Goal: Task Accomplishment & Management: Complete application form

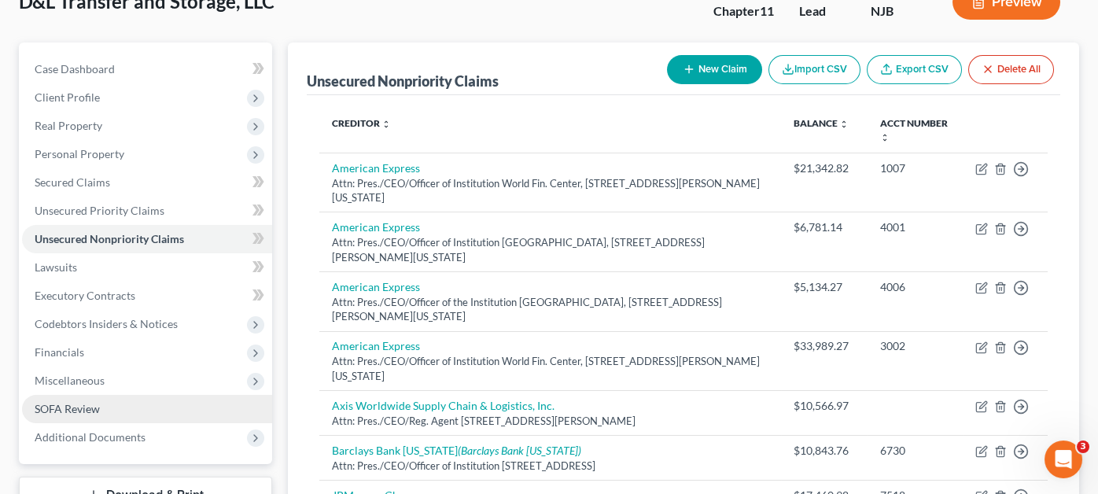
click at [125, 395] on link "SOFA Review" at bounding box center [147, 409] width 250 height 28
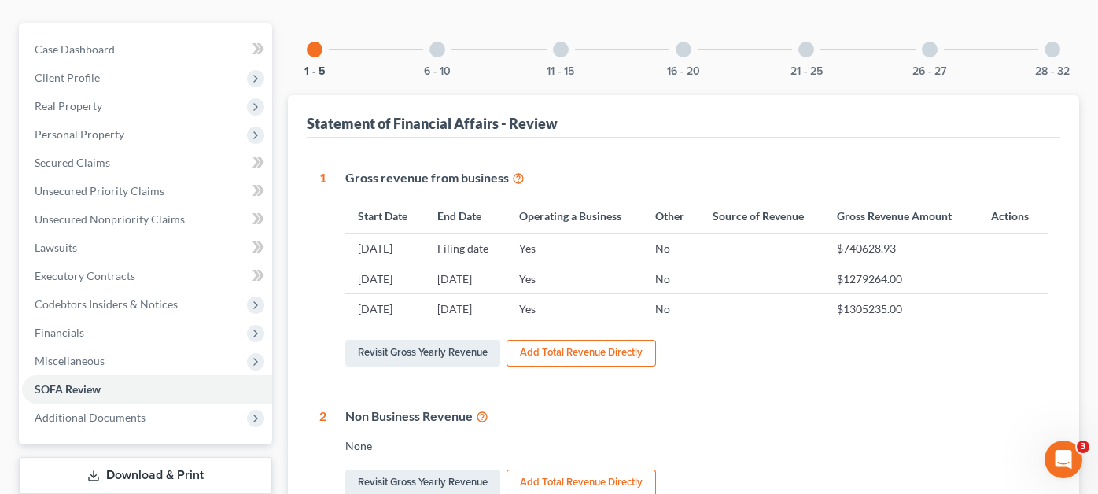
scroll to position [157, 0]
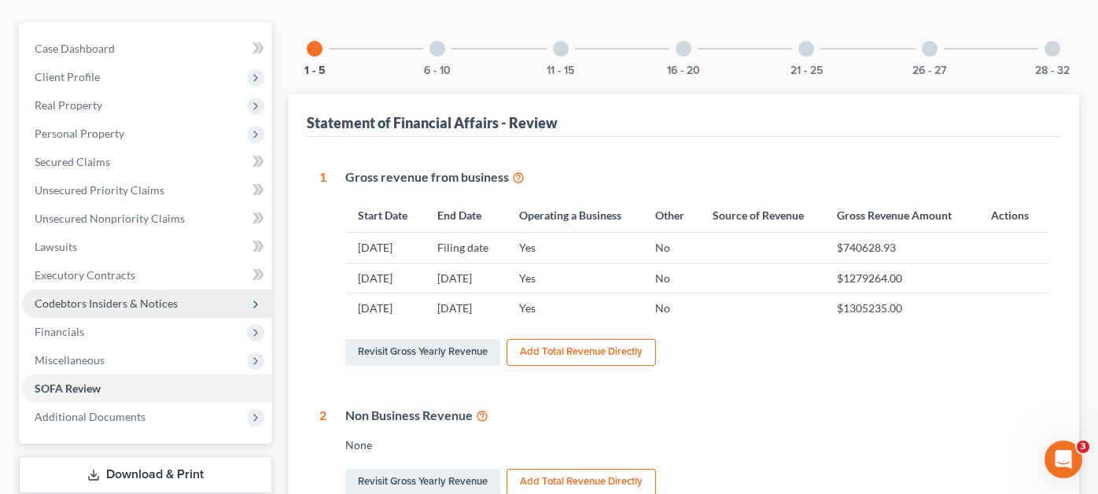
click at [165, 296] on span "Codebtors Insiders & Notices" at bounding box center [106, 302] width 143 height 13
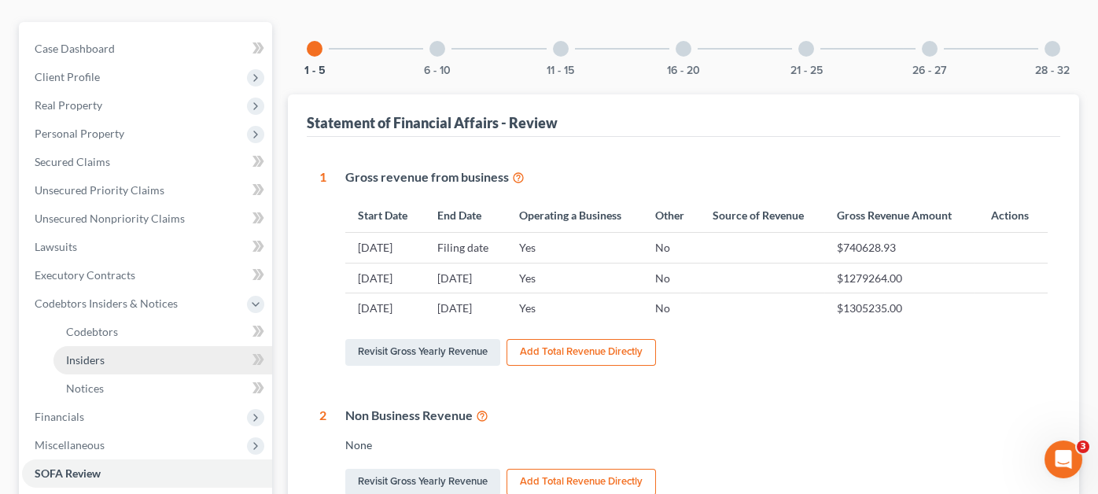
click at [149, 346] on link "Insiders" at bounding box center [162, 360] width 219 height 28
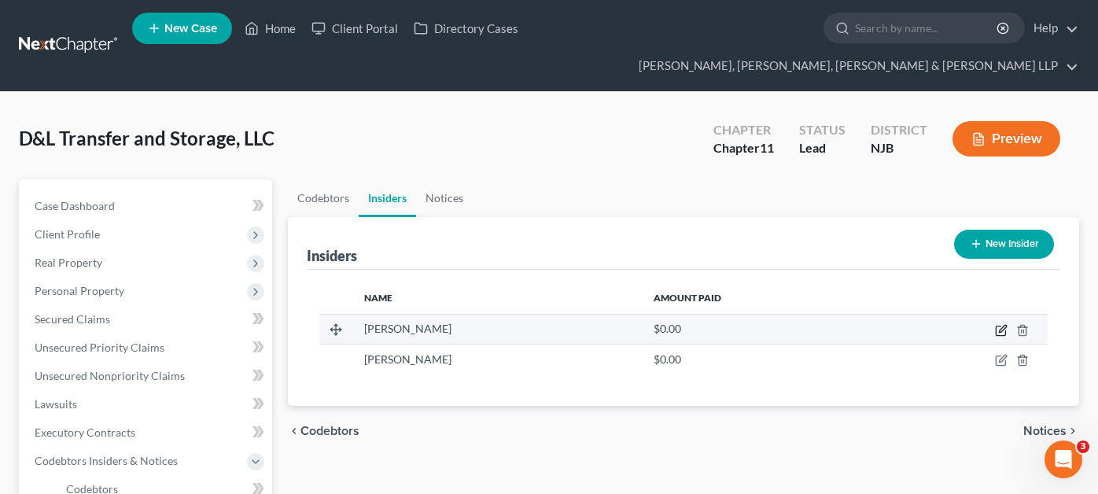
click at [1002, 324] on icon "button" at bounding box center [1001, 330] width 13 height 13
select select "33"
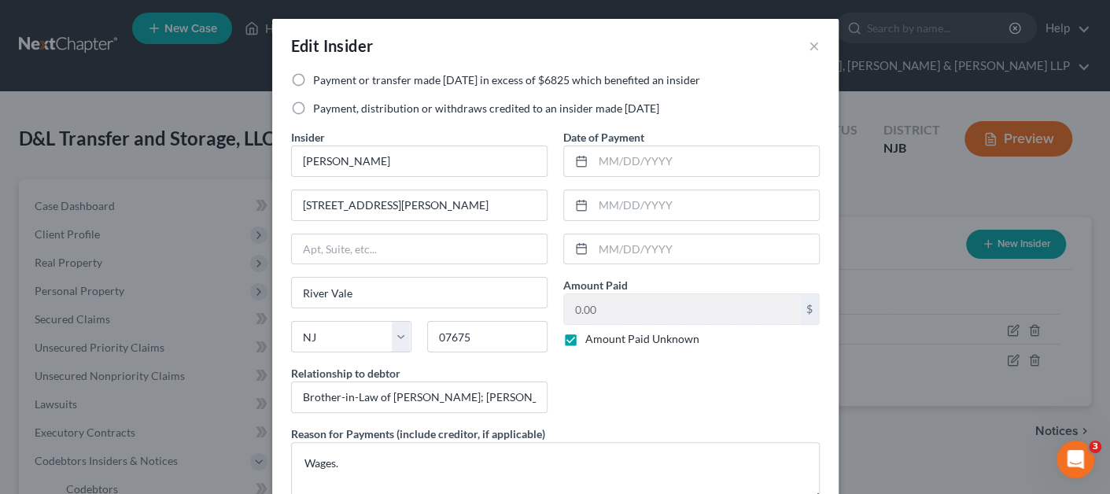
click at [413, 86] on label "Payment or transfer made [DATE] in excess of $6825 which benefited an insider" at bounding box center [506, 80] width 387 height 16
click at [329, 83] on input "Payment or transfer made [DATE] in excess of $6825 which benefited an insider" at bounding box center [324, 77] width 10 height 10
radio input "true"
click at [585, 340] on label "Amount Paid Unknown" at bounding box center [642, 339] width 114 height 16
click at [591, 340] on input "Amount Paid Unknown" at bounding box center [596, 336] width 10 height 10
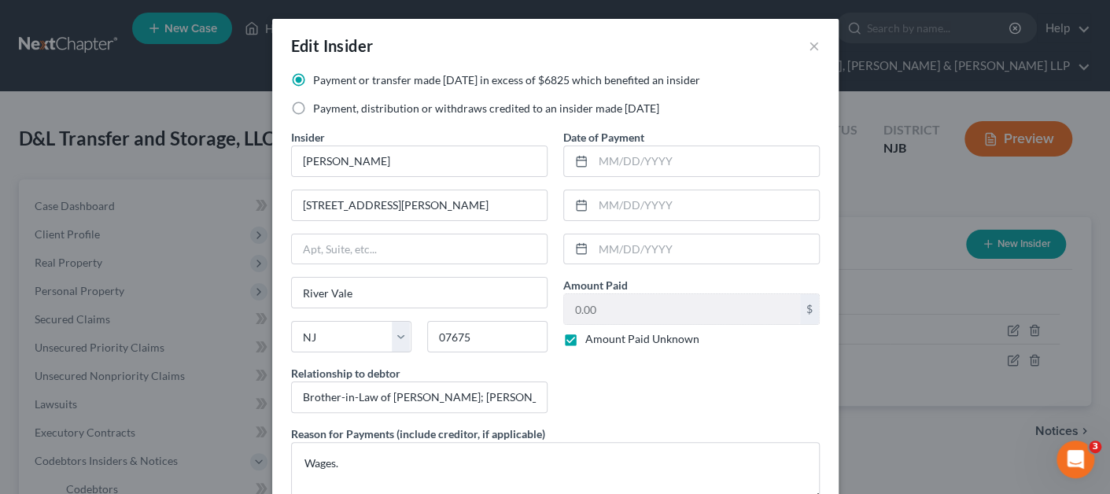
checkbox input "false"
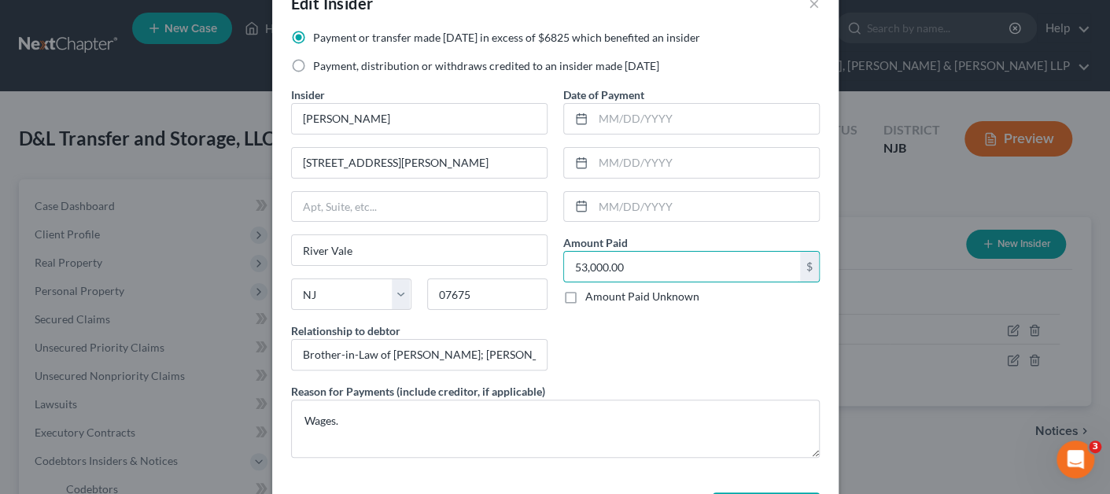
scroll to position [78, 0]
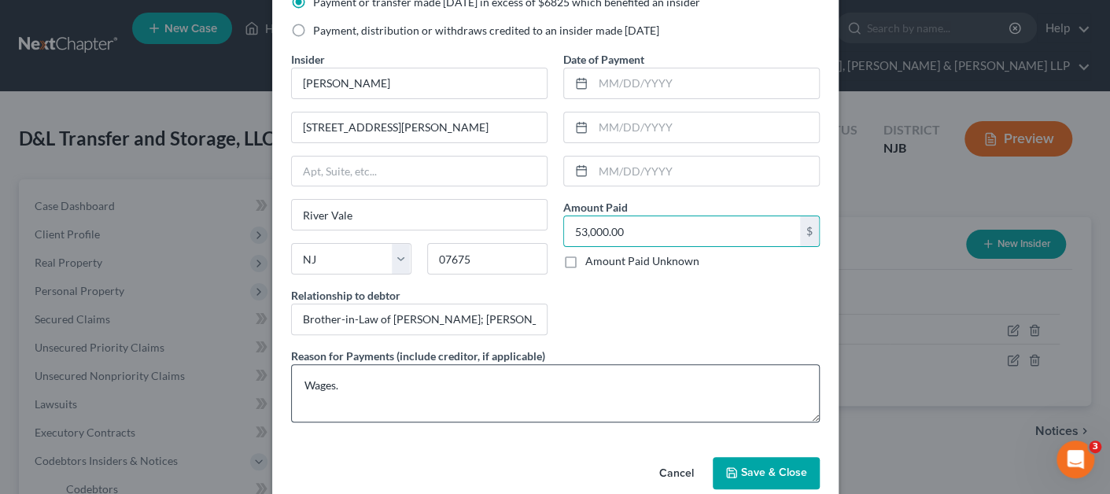
type input "53,000.00"
drag, startPoint x: 521, startPoint y: 371, endPoint x: 267, endPoint y: 349, distance: 255.0
click at [272, 348] on div "Payment or transfer made [DATE] in excess of $6825 which benefited an insider P…" at bounding box center [555, 222] width 566 height 456
type textarea "Compensation for work performed."
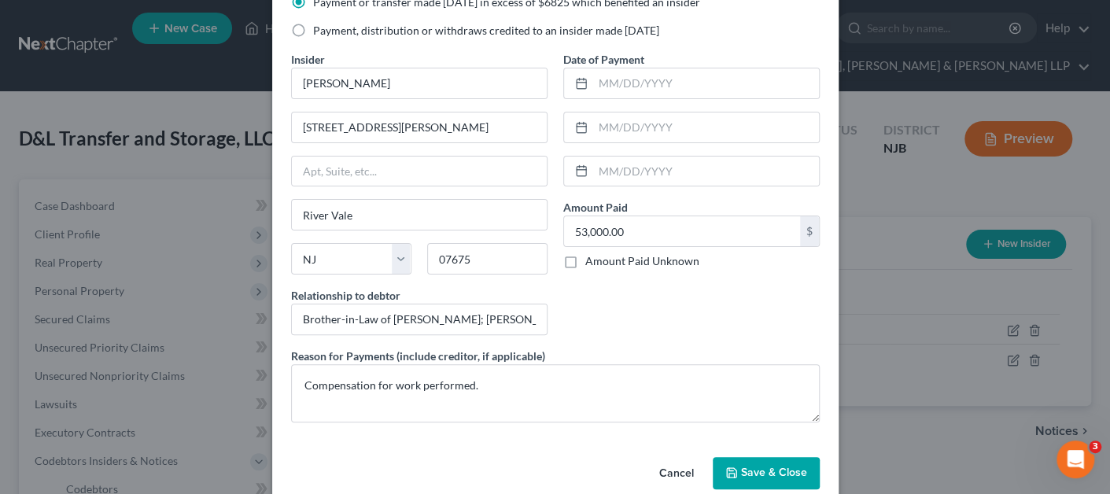
click at [753, 462] on button "Save & Close" at bounding box center [765, 473] width 107 height 33
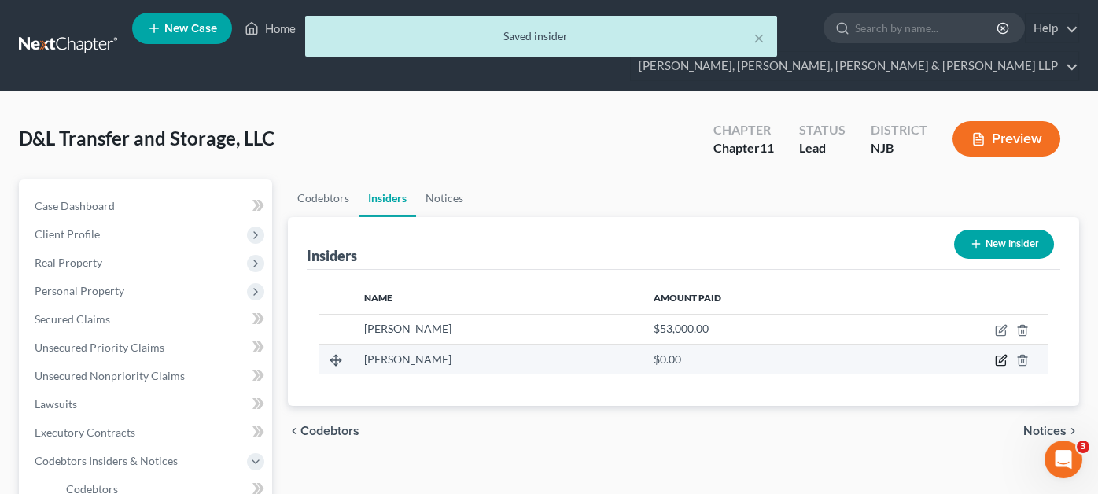
click at [998, 356] on icon "button" at bounding box center [1000, 360] width 9 height 9
select select "33"
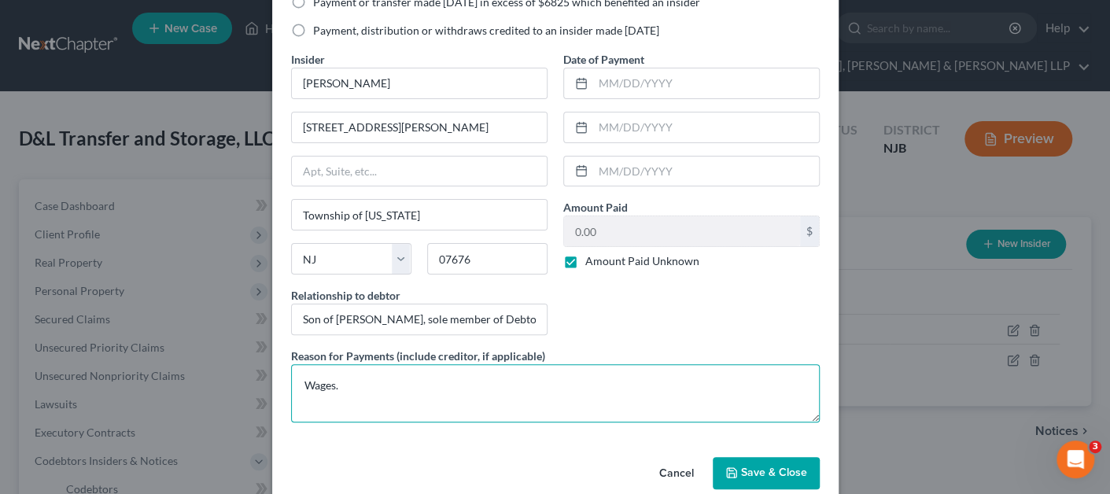
drag, startPoint x: 381, startPoint y: 376, endPoint x: 293, endPoint y: 363, distance: 89.1
click at [293, 364] on textarea "Wages." at bounding box center [555, 393] width 528 height 58
type textarea "Compensation for work performed."
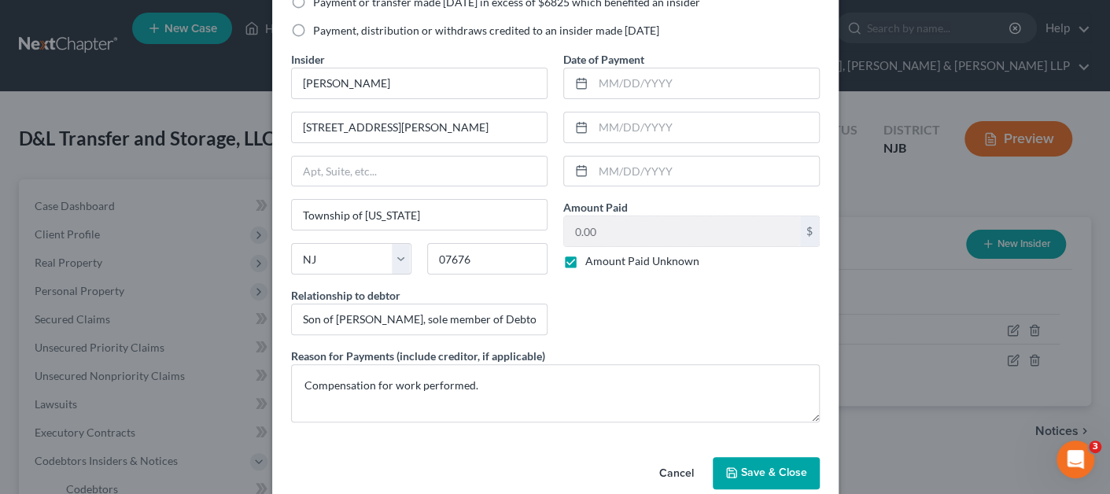
click at [585, 258] on label "Amount Paid Unknown" at bounding box center [642, 261] width 114 height 16
click at [591, 258] on input "Amount Paid Unknown" at bounding box center [596, 258] width 10 height 10
checkbox input "false"
type input "53,000"
click at [778, 462] on button "Save & Close" at bounding box center [765, 473] width 107 height 33
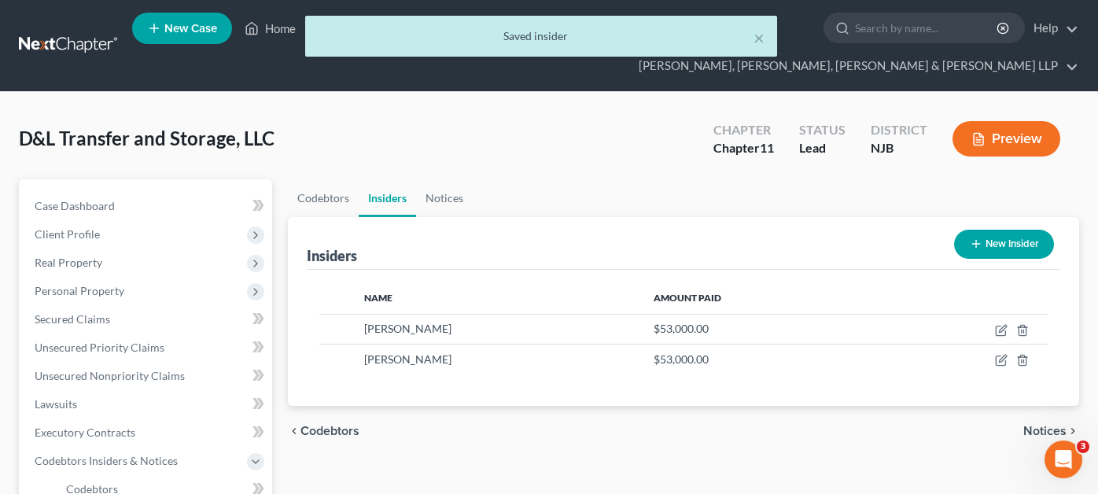
click at [1022, 230] on button "New Insider" at bounding box center [1004, 244] width 100 height 29
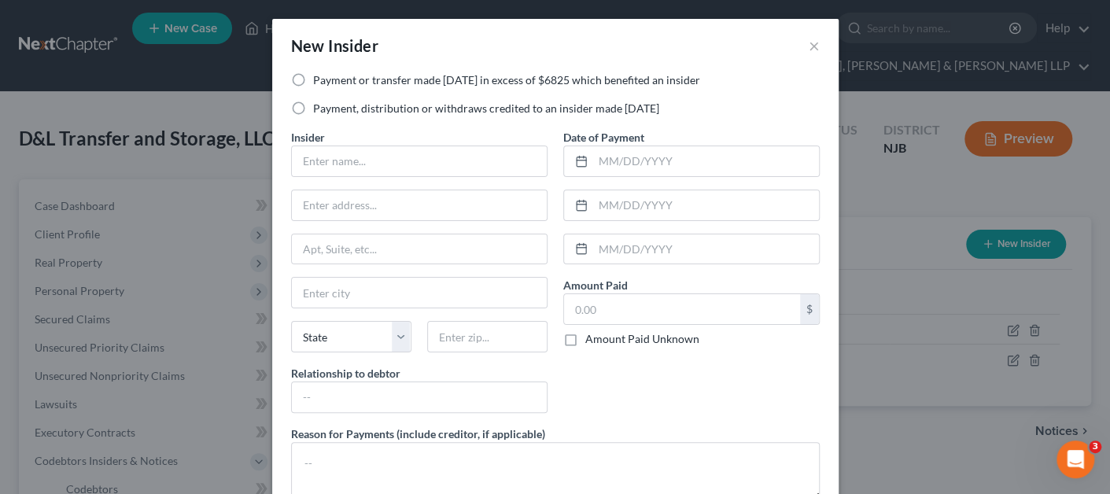
click at [384, 74] on label "Payment or transfer made [DATE] in excess of $6825 which benefited an insider" at bounding box center [506, 80] width 387 height 16
click at [329, 74] on input "Payment or transfer made [DATE] in excess of $6825 which benefited an insider" at bounding box center [324, 77] width 10 height 10
radio input "true"
click at [366, 164] on input "text" at bounding box center [419, 161] width 255 height 30
type input "[PERSON_NAME]"
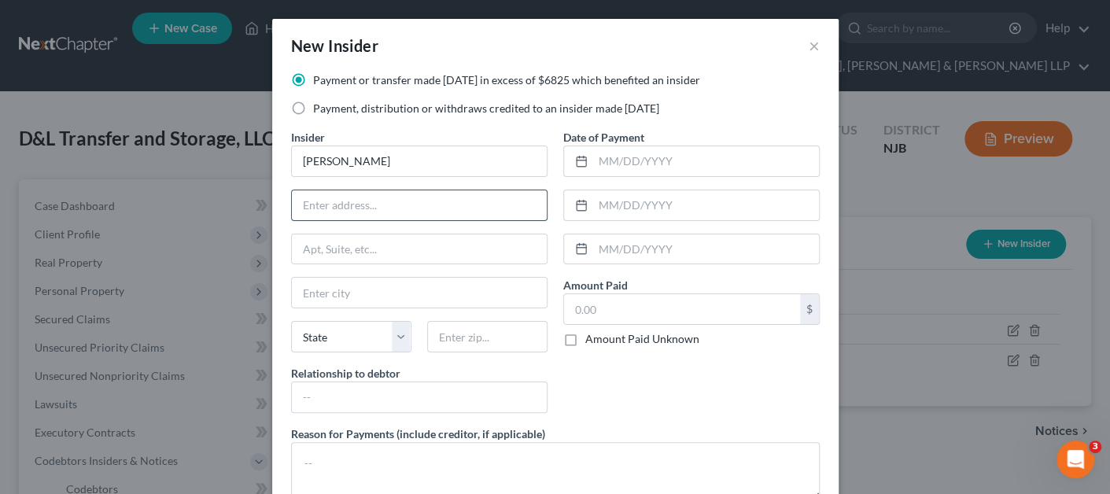
click at [377, 204] on input "text" at bounding box center [419, 205] width 255 height 30
type input "[STREET_ADDRESS][PERSON_NAME]"
click at [390, 241] on input "text" at bounding box center [419, 249] width 255 height 30
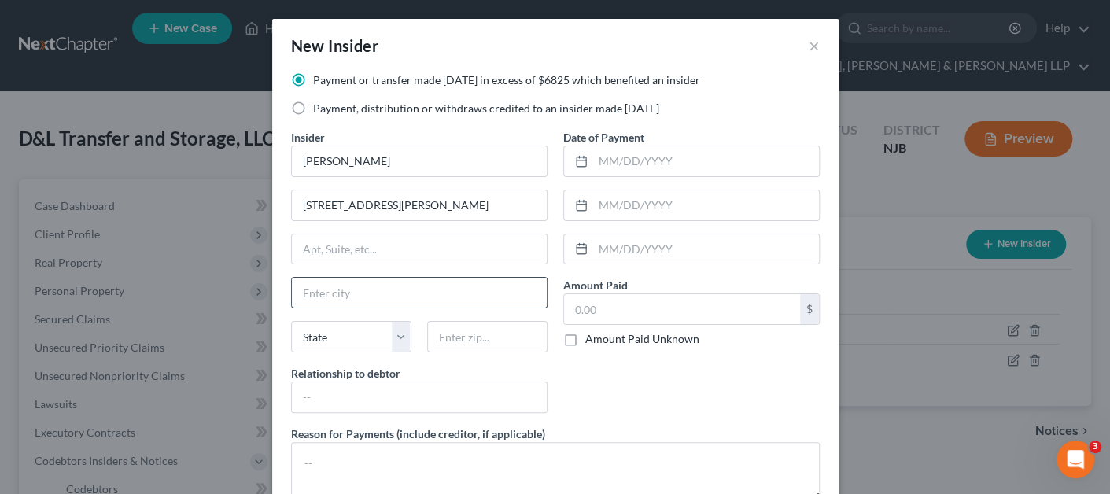
click at [321, 284] on input "text" at bounding box center [419, 293] width 255 height 30
click at [385, 289] on input "text" at bounding box center [419, 293] width 255 height 30
type input "[US_STATE][GEOGRAPHIC_DATA]"
click at [445, 326] on input "text" at bounding box center [487, 336] width 120 height 31
type input "07676"
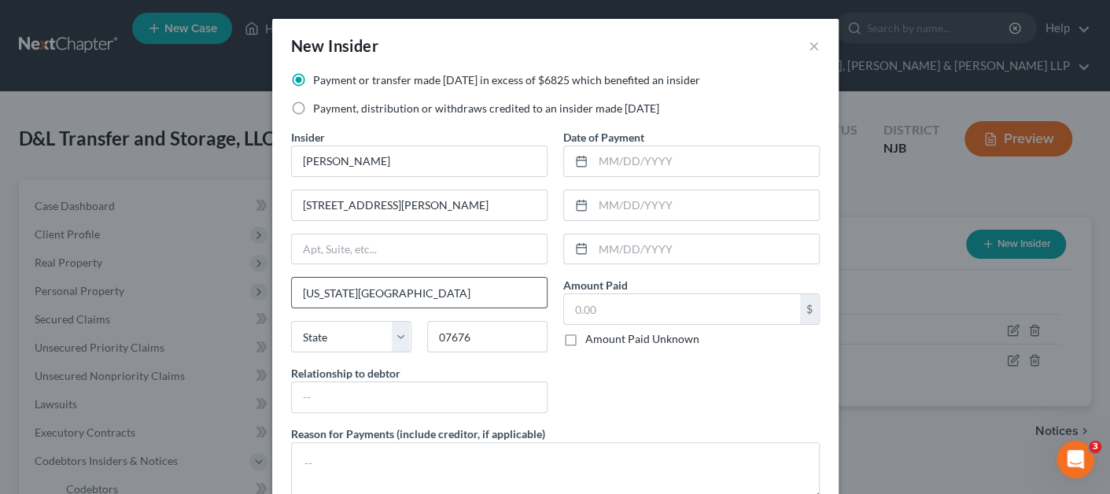
type input "Ho-[PERSON_NAME]"
select select "33"
click at [418, 292] on input "Ho-[PERSON_NAME]" at bounding box center [419, 293] width 255 height 30
type input "w"
type input "[US_STATE][GEOGRAPHIC_DATA]"
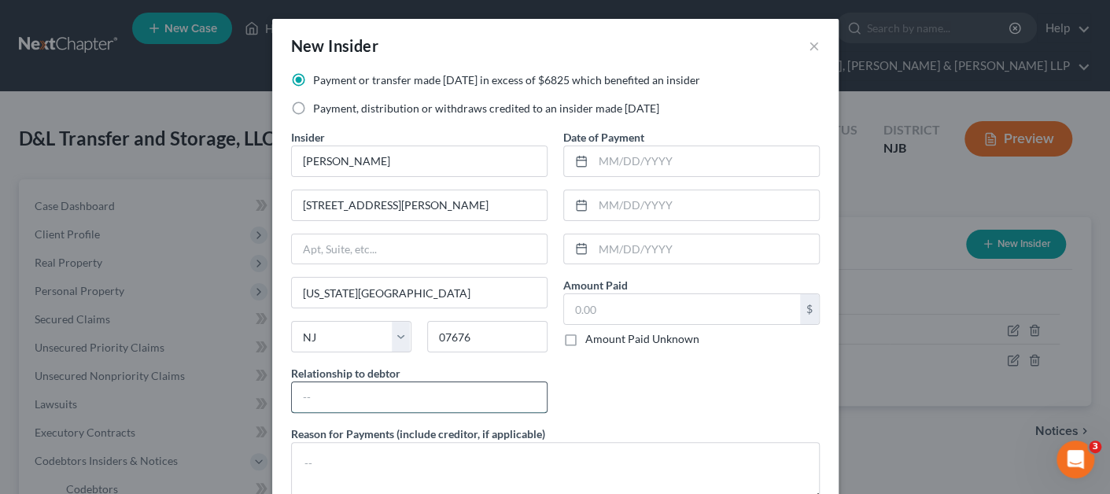
click at [421, 384] on input "text" at bounding box center [419, 397] width 255 height 30
drag, startPoint x: 315, startPoint y: 397, endPoint x: 230, endPoint y: 394, distance: 85.0
click at [230, 394] on div "New Insider × Payment or transfer made [DATE] in excess of $6825 which benefite…" at bounding box center [555, 247] width 1110 height 494
type input "100% member of Debtor"
click at [678, 312] on input "text" at bounding box center [682, 309] width 236 height 30
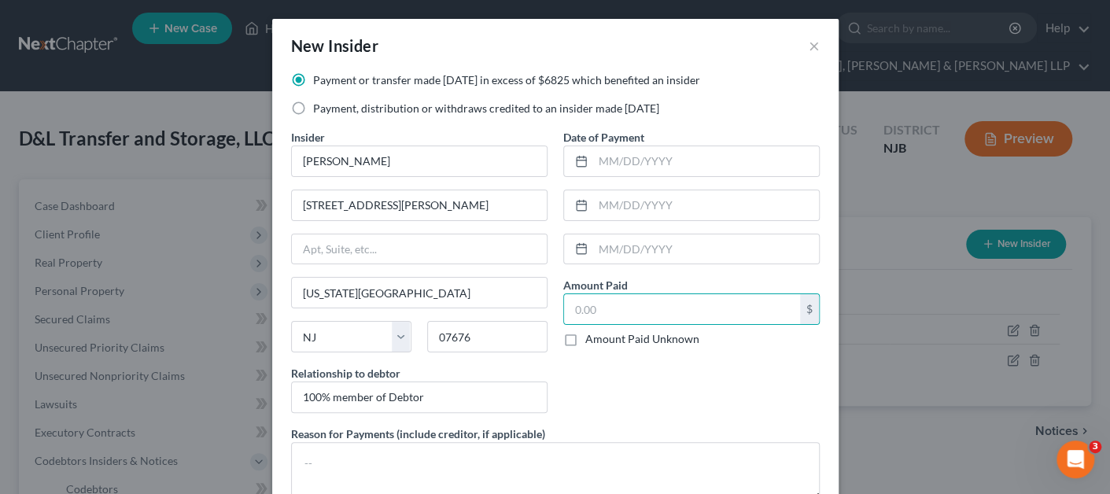
click at [660, 335] on label "Amount Paid Unknown" at bounding box center [642, 339] width 114 height 16
click at [602, 335] on input "Amount Paid Unknown" at bounding box center [596, 336] width 10 height 10
checkbox input "true"
type input "0.00"
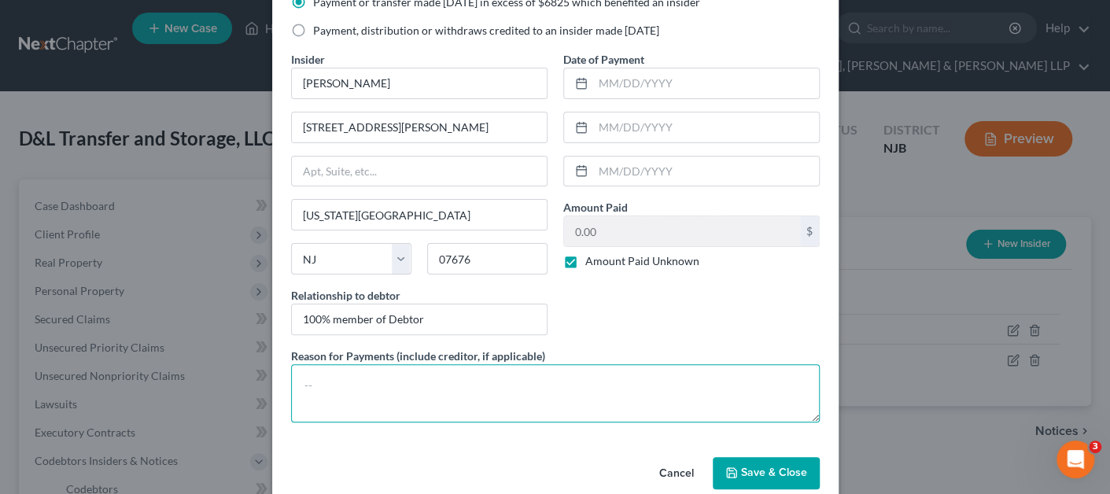
click at [571, 390] on textarea at bounding box center [555, 393] width 528 height 58
type textarea "Compensation for work performed and distributions as member."
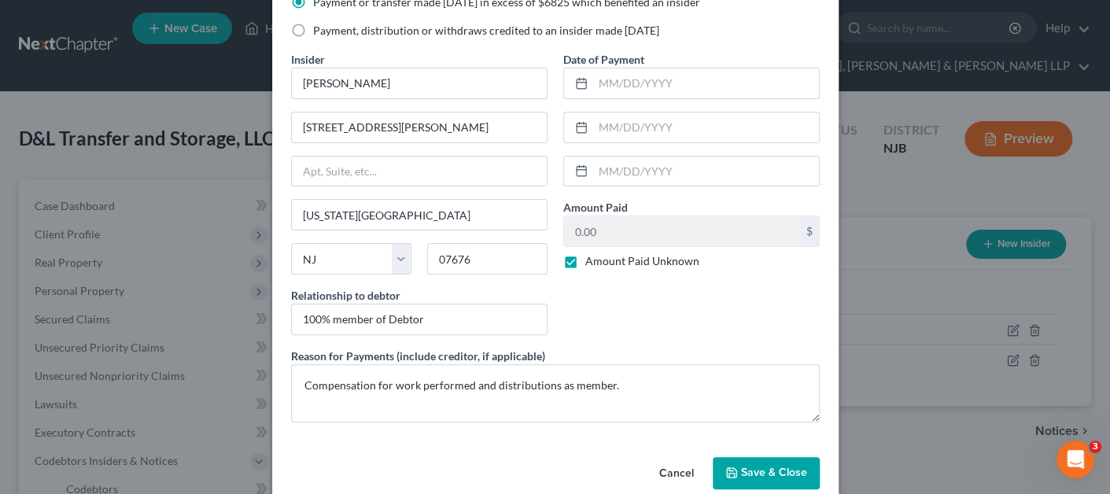
click at [745, 469] on span "Save & Close" at bounding box center [774, 472] width 66 height 13
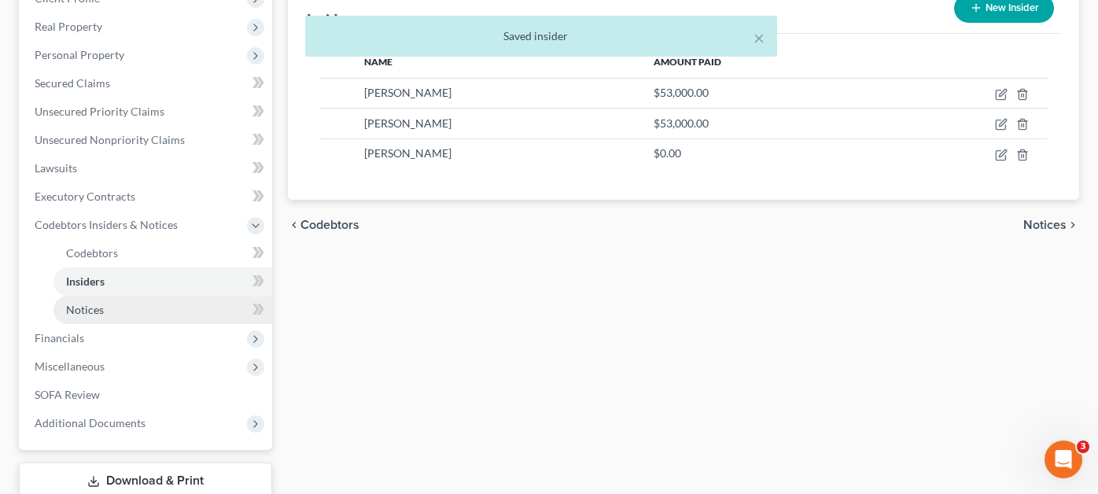
click at [133, 296] on link "Notices" at bounding box center [162, 310] width 219 height 28
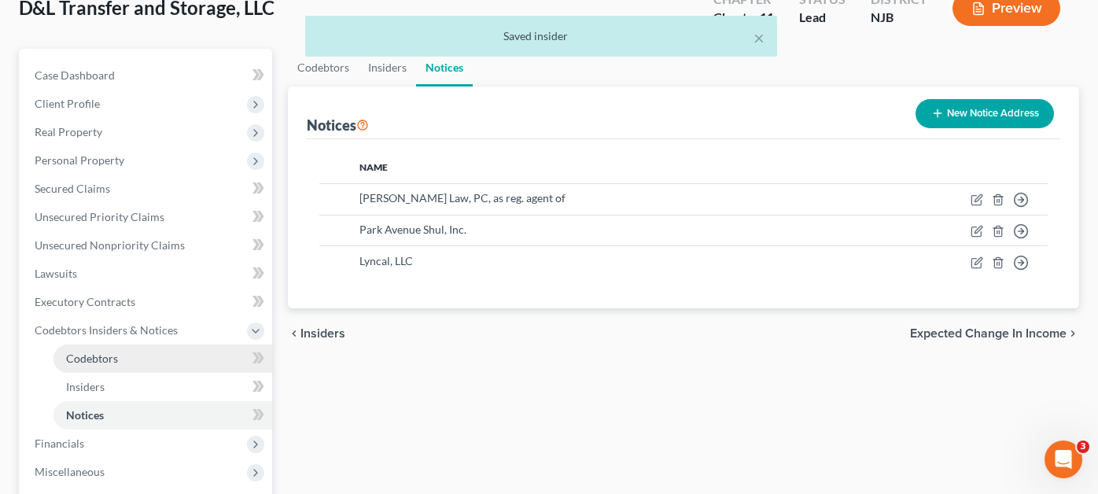
scroll to position [157, 0]
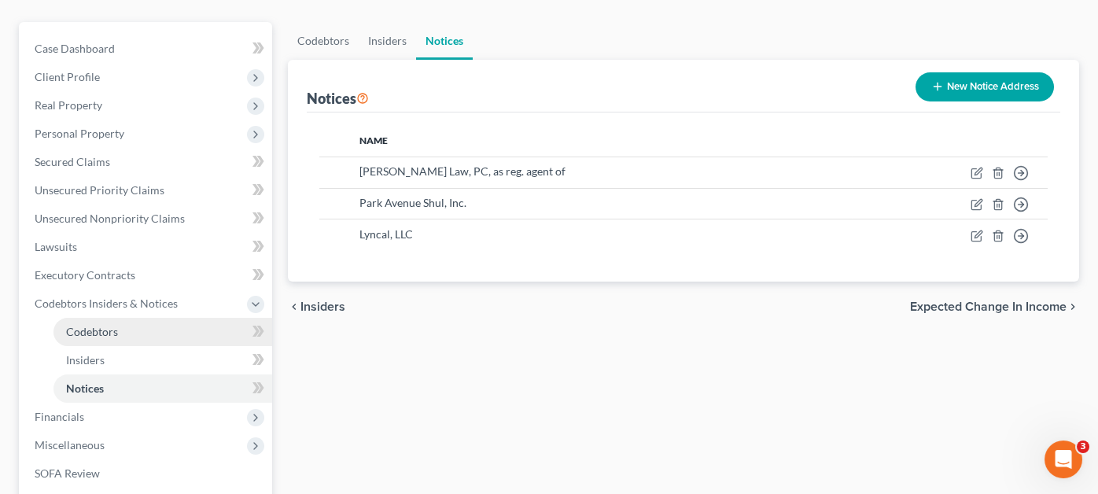
click at [120, 318] on link "Codebtors" at bounding box center [162, 332] width 219 height 28
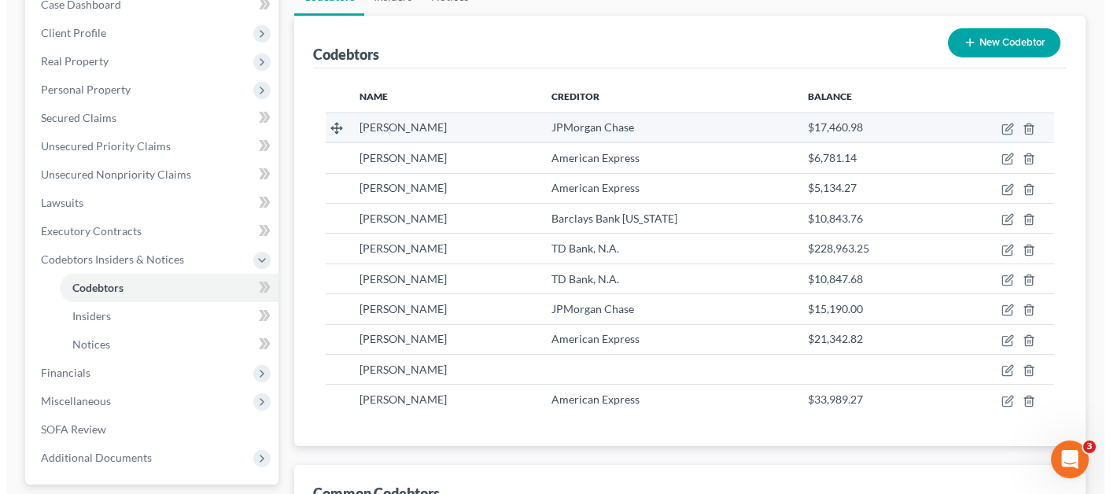
scroll to position [236, 0]
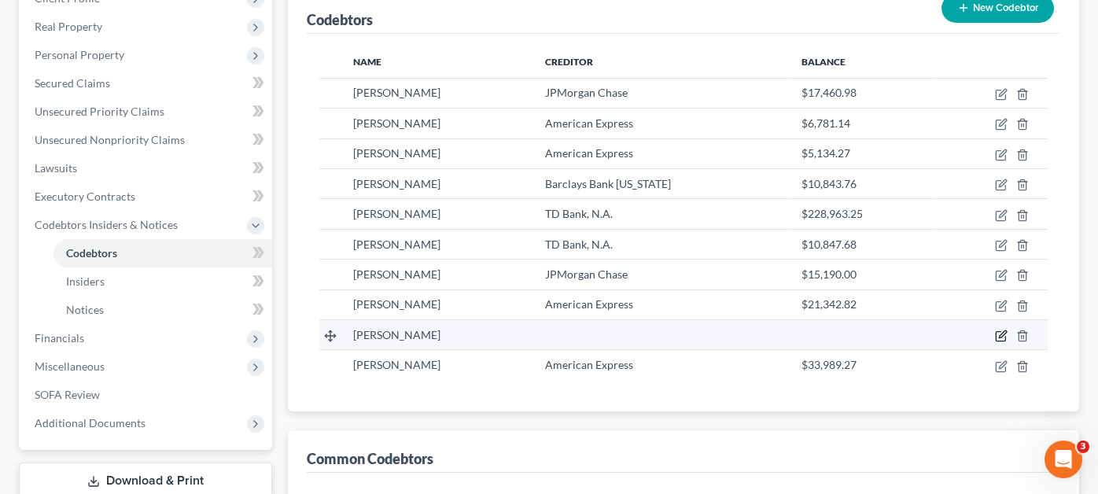
click at [1000, 330] on icon "button" at bounding box center [1002, 333] width 7 height 7
select select "33"
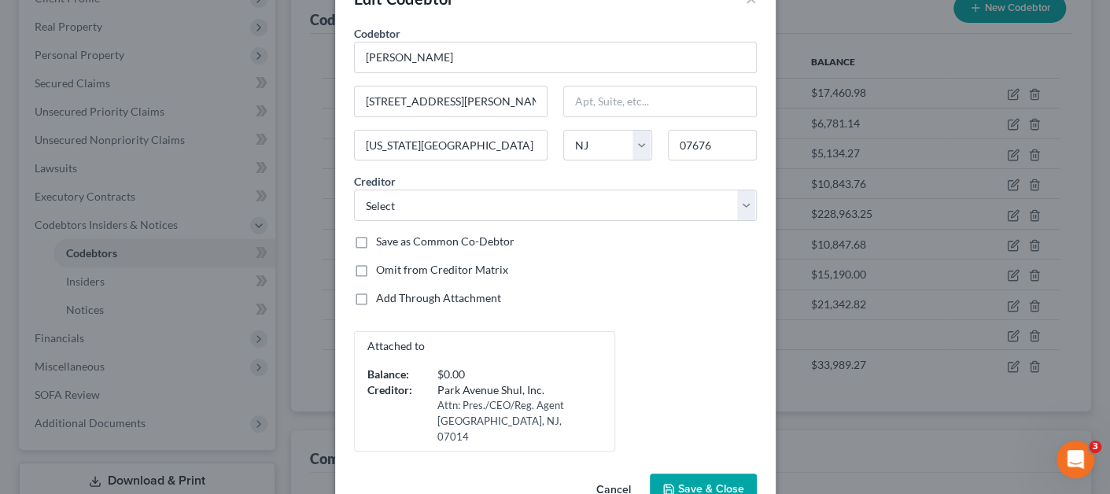
scroll to position [72, 0]
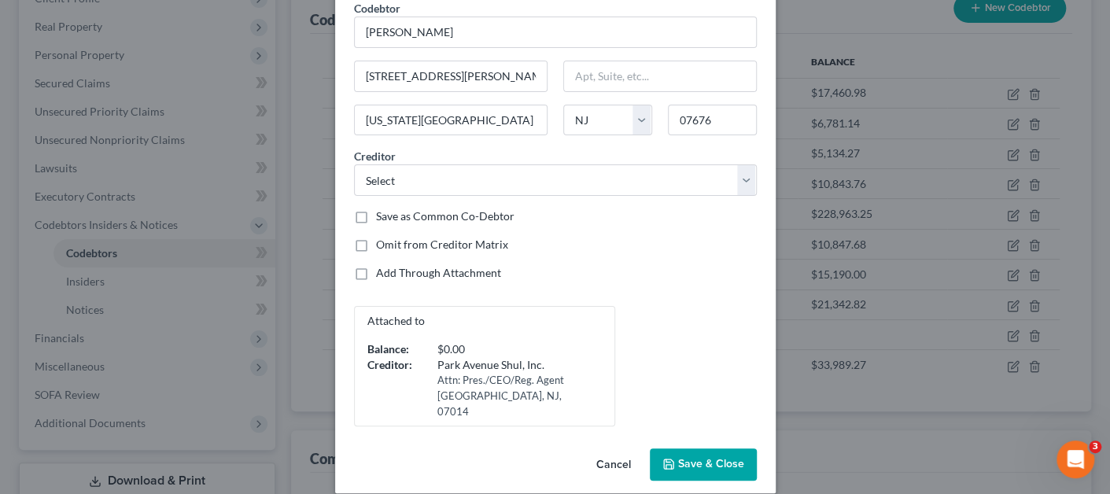
click at [694, 458] on span "Save & Close" at bounding box center [711, 464] width 66 height 13
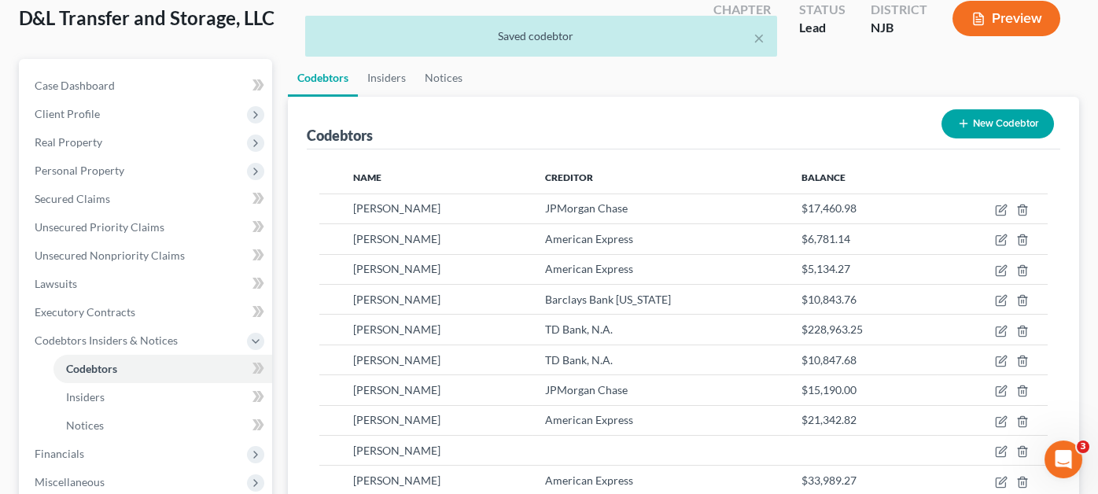
scroll to position [0, 0]
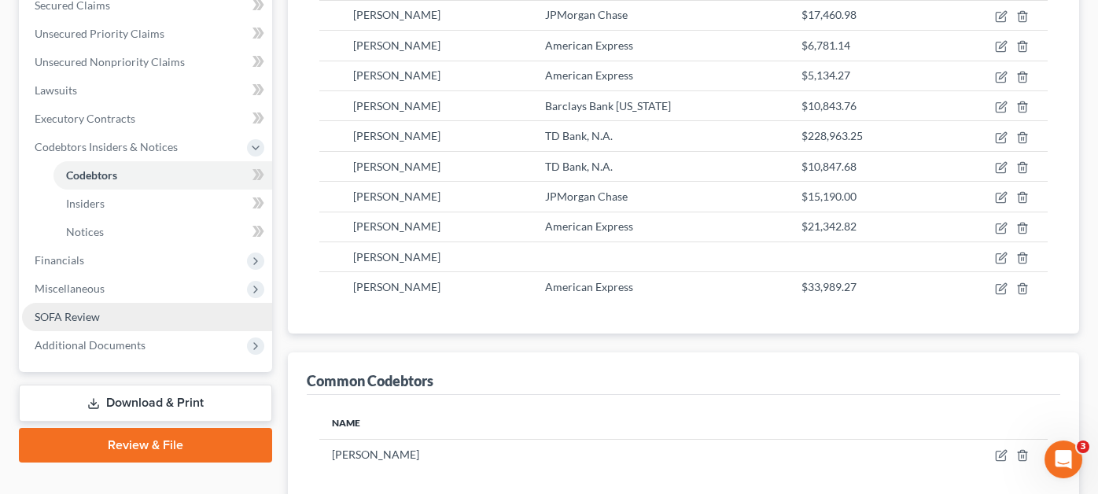
click at [138, 303] on link "SOFA Review" at bounding box center [147, 317] width 250 height 28
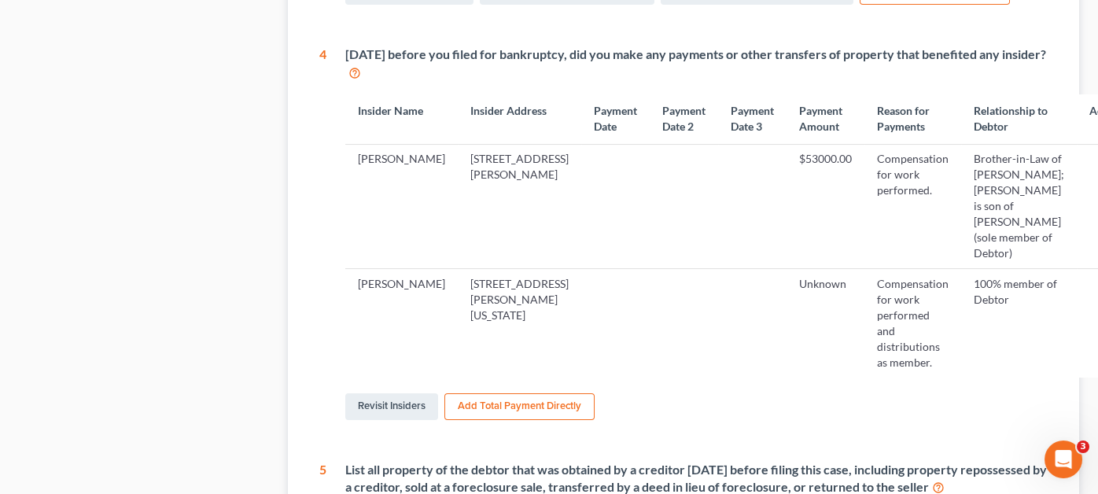
scroll to position [773, 0]
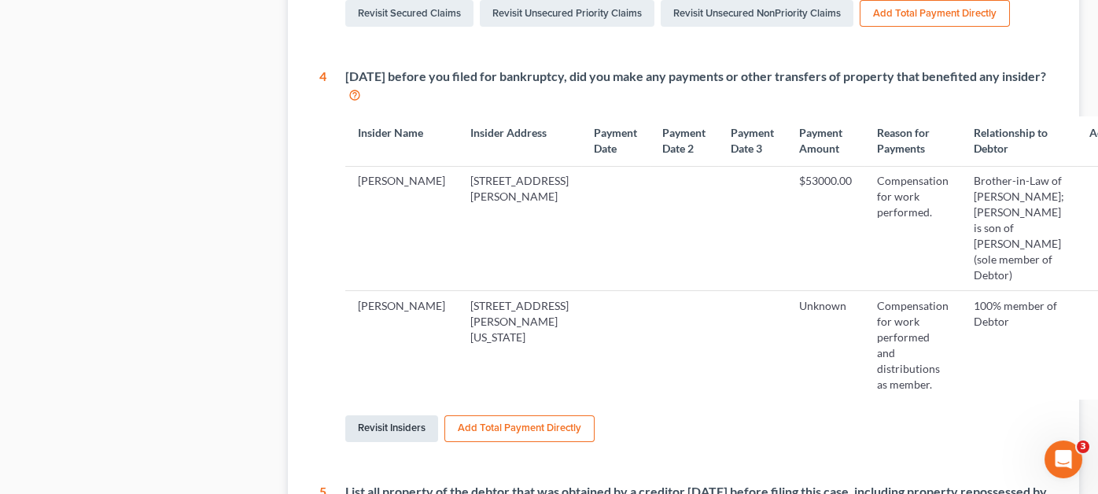
click at [421, 415] on link "Revisit Insiders" at bounding box center [391, 428] width 93 height 27
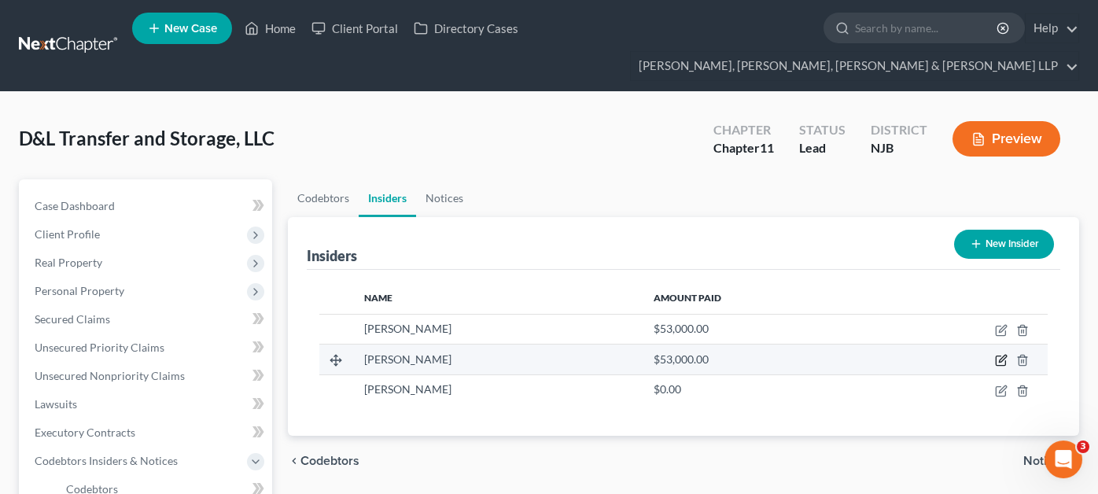
click at [1005, 356] on icon "button" at bounding box center [1000, 360] width 9 height 9
select select "33"
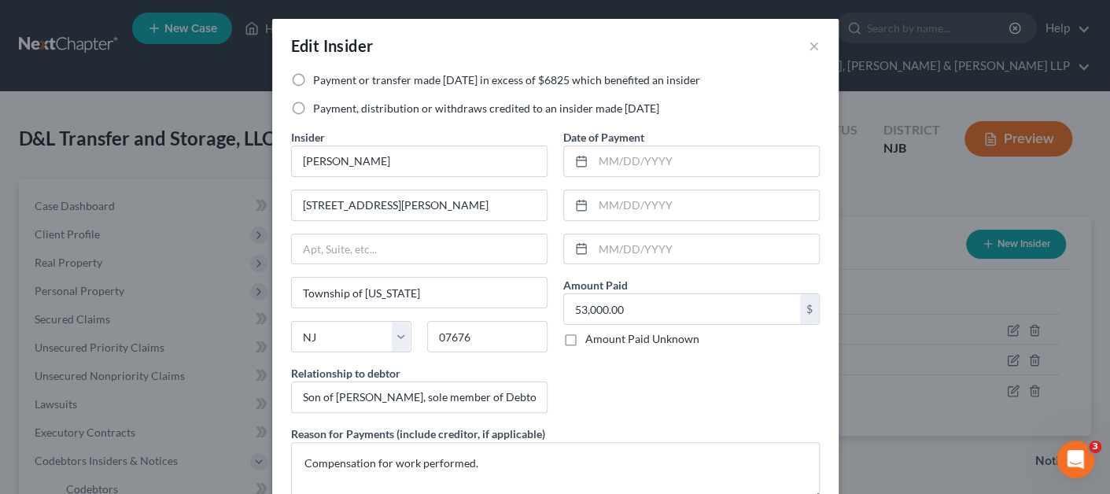
click at [401, 82] on label "Payment or transfer made [DATE] in excess of $6825 which benefited an insider" at bounding box center [506, 80] width 387 height 16
click at [329, 82] on input "Payment or transfer made [DATE] in excess of $6825 which benefited an insider" at bounding box center [324, 77] width 10 height 10
radio input "true"
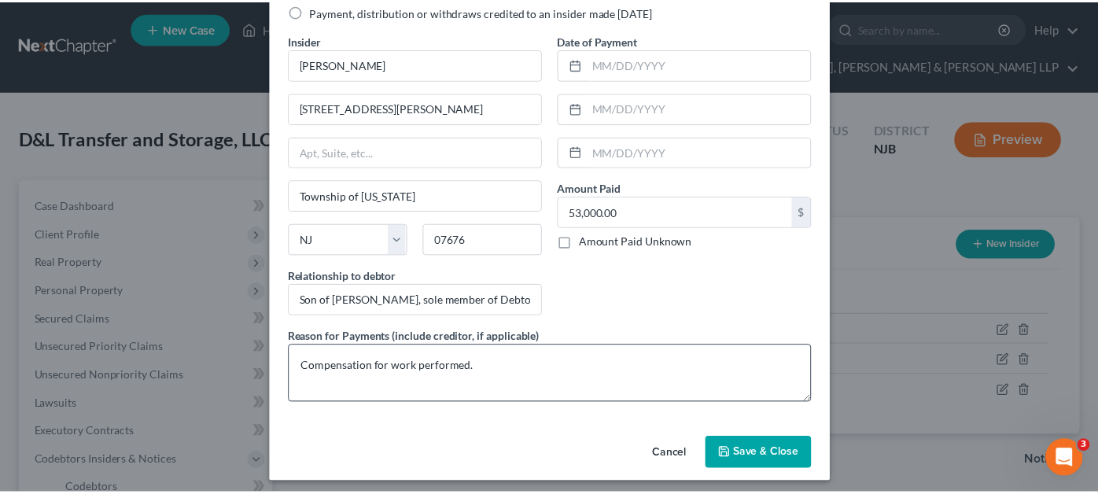
scroll to position [101, 0]
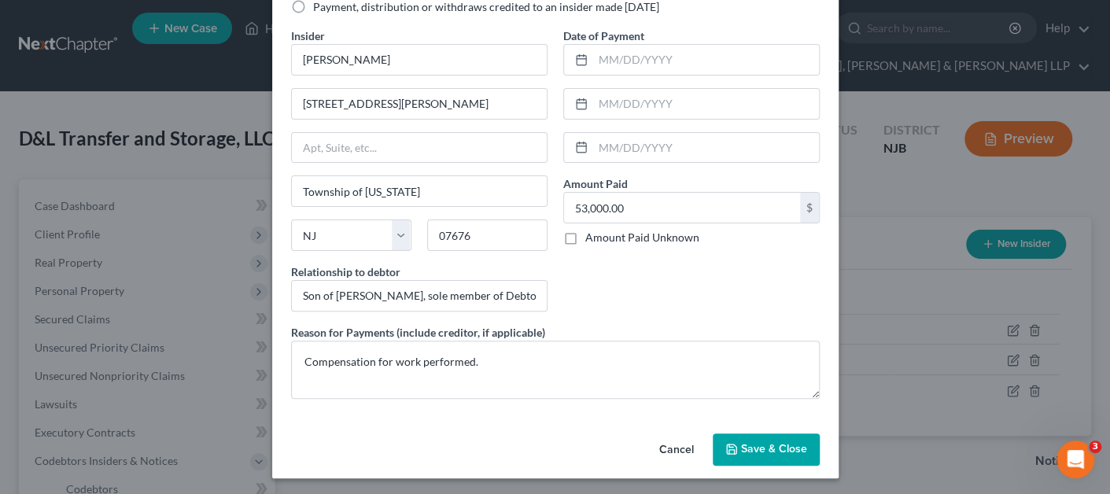
click at [762, 444] on span "Save & Close" at bounding box center [774, 449] width 66 height 13
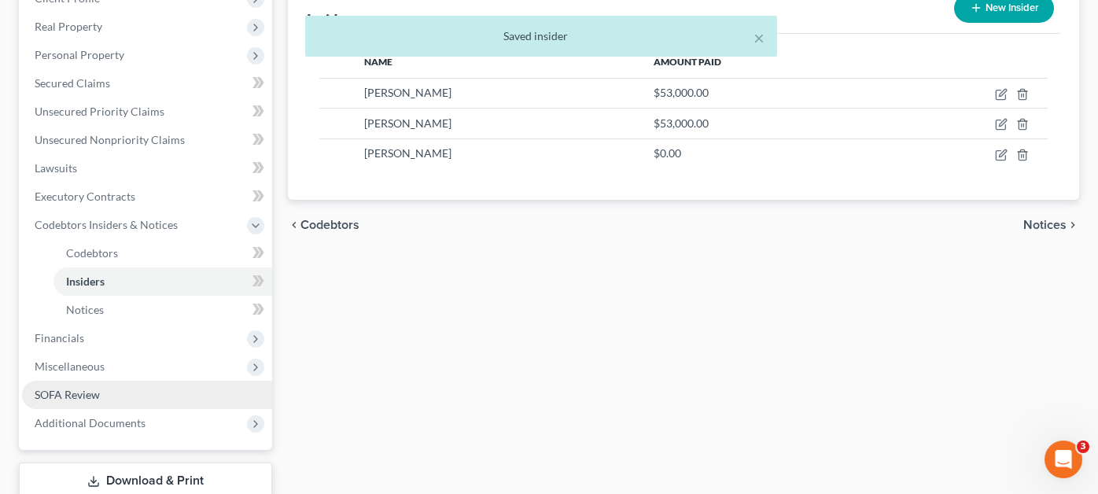
click at [149, 381] on link "SOFA Review" at bounding box center [147, 395] width 250 height 28
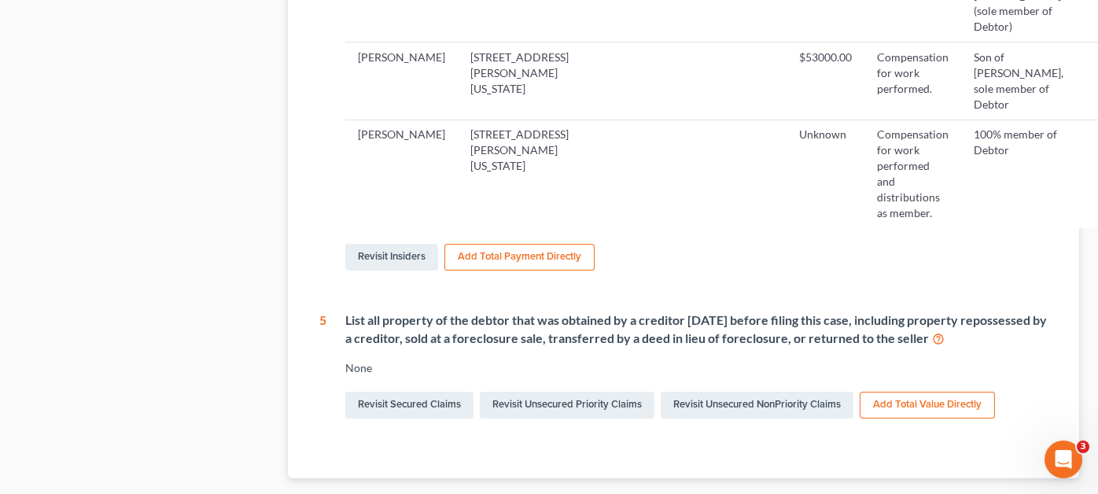
scroll to position [1101, 0]
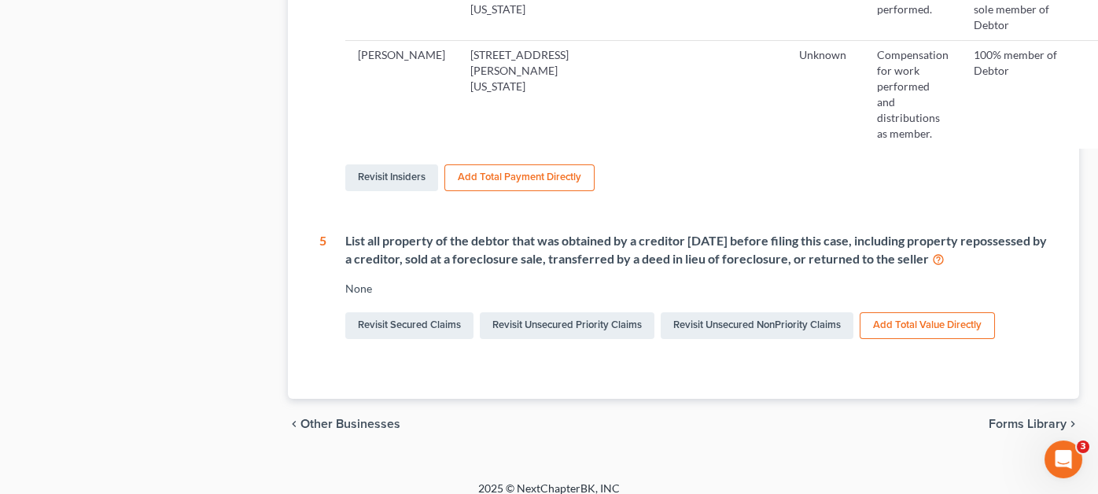
click at [944, 251] on icon at bounding box center [938, 258] width 13 height 15
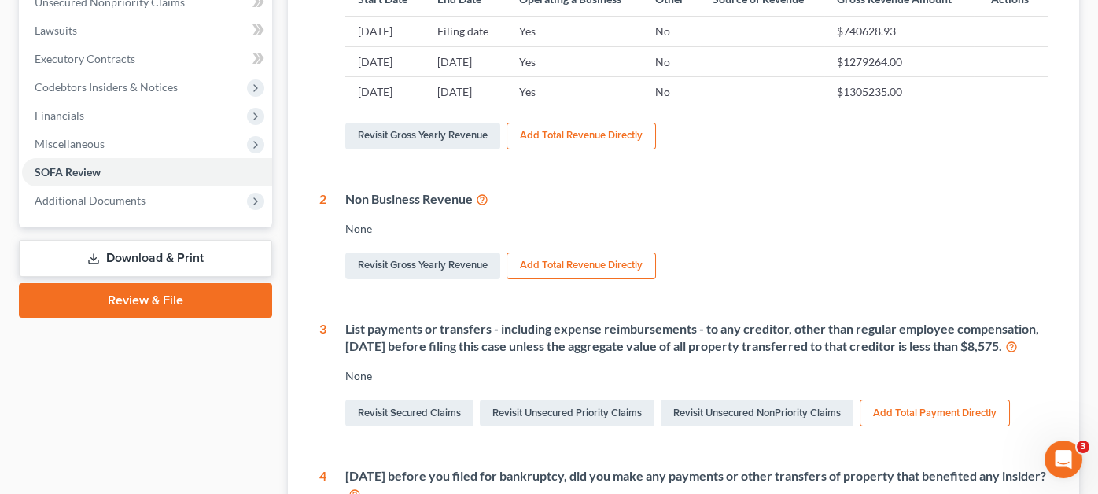
scroll to position [78, 0]
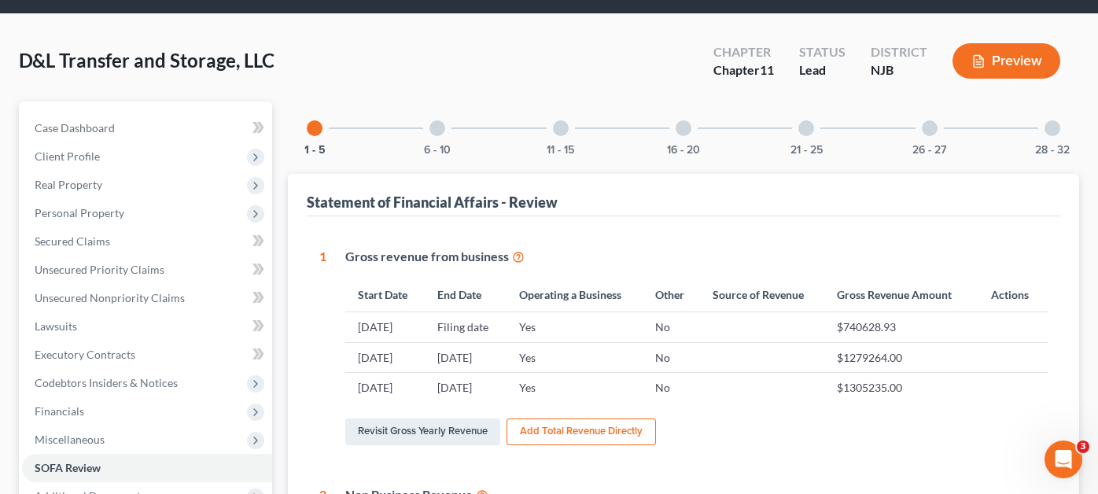
click at [436, 105] on div "6 - 10" at bounding box center [436, 127] width 53 height 53
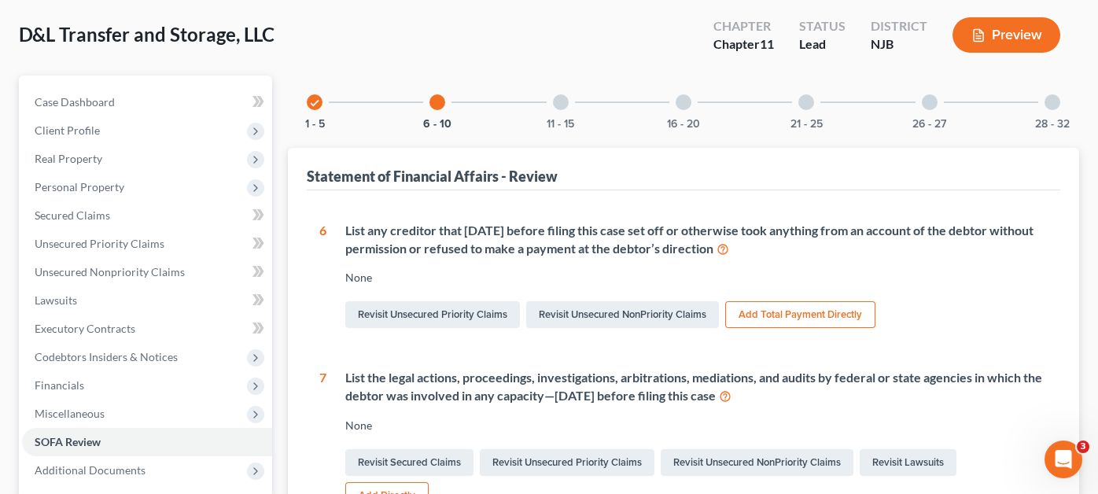
scroll to position [0, 0]
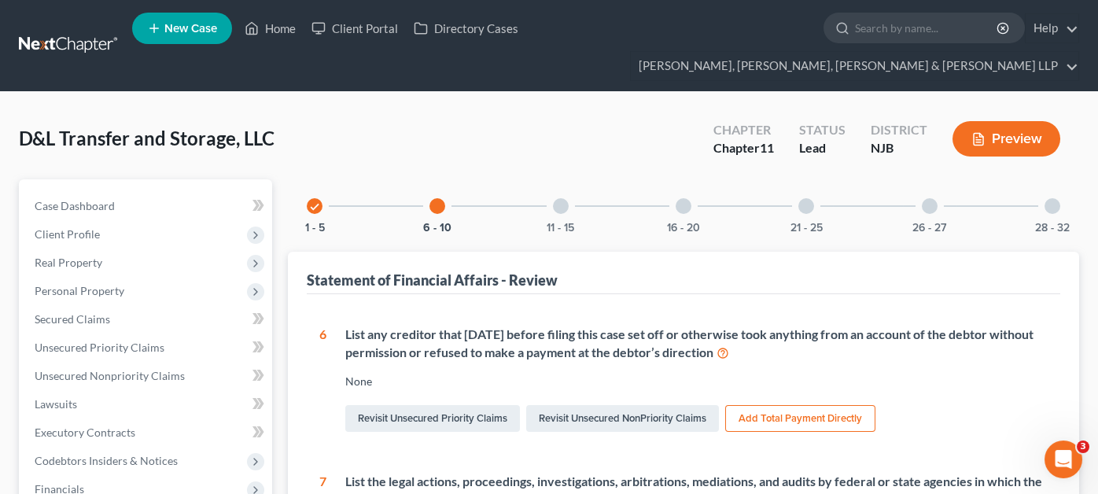
click at [557, 179] on div "11 - 15" at bounding box center [560, 205] width 53 height 53
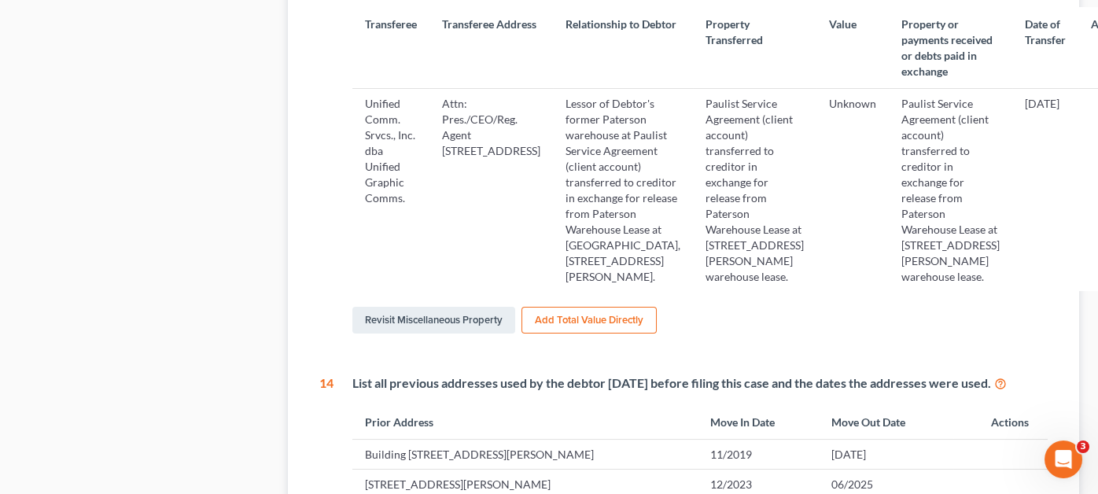
scroll to position [943, 0]
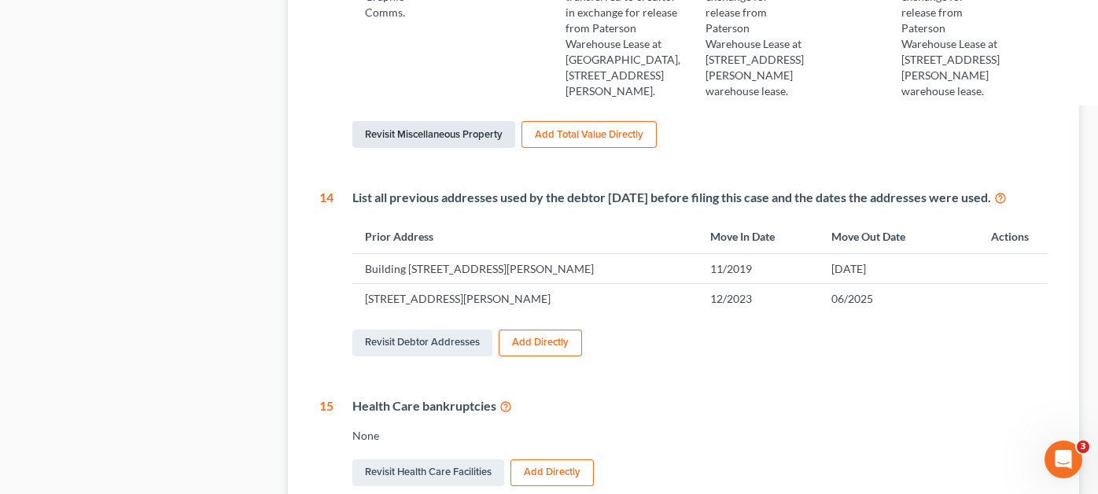
click at [410, 148] on link "Revisit Miscellaneous Property" at bounding box center [433, 134] width 163 height 27
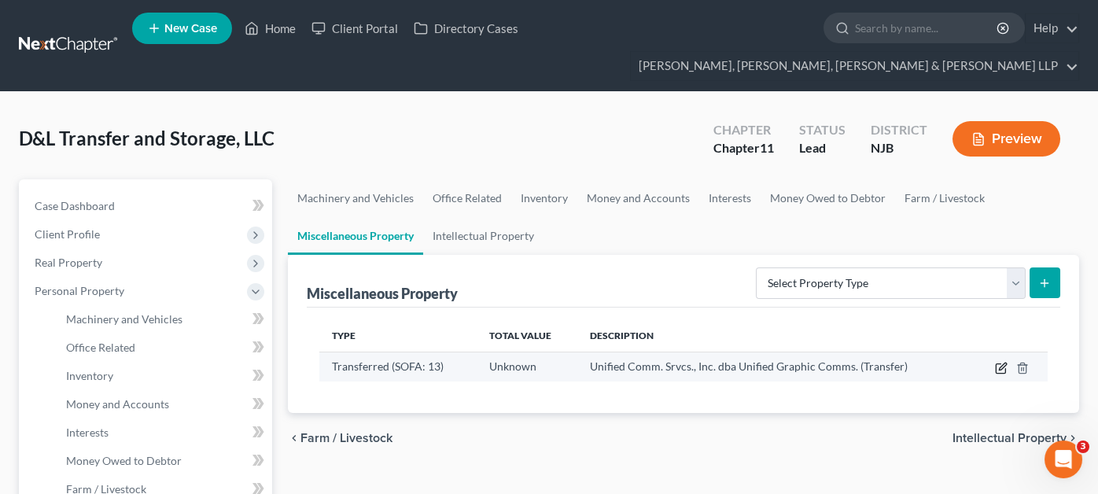
click at [1001, 362] on icon "button" at bounding box center [1001, 368] width 13 height 13
select select "Ordinary ([DATE])"
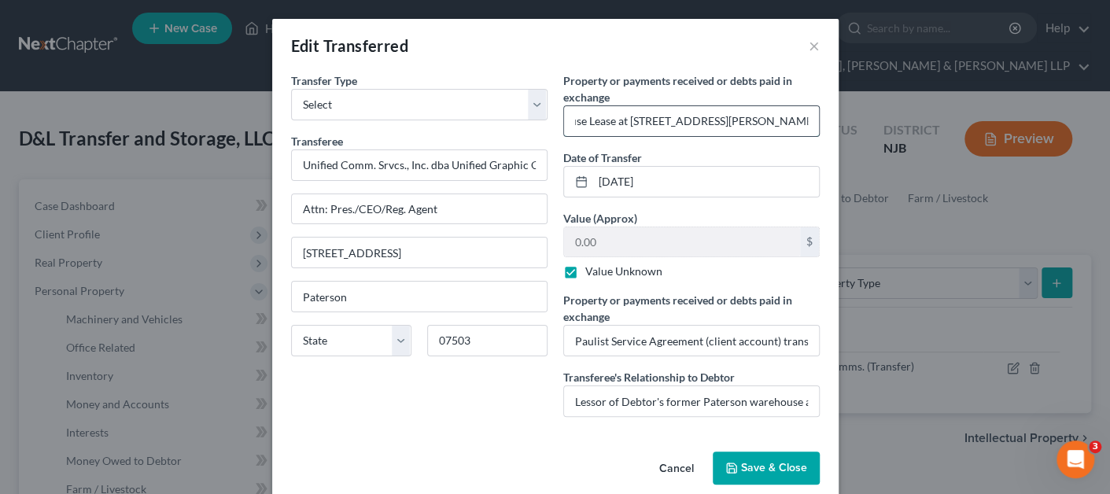
scroll to position [0, 701]
drag, startPoint x: 631, startPoint y: 123, endPoint x: 812, endPoint y: 118, distance: 181.0
click at [812, 118] on input "Paulist Service Agreement (client account) transferred to creditor in exchange …" at bounding box center [691, 121] width 255 height 30
click at [785, 118] on input "Paulist Service Agreement (client account) transferred to creditor in exchange …" at bounding box center [691, 121] width 255 height 30
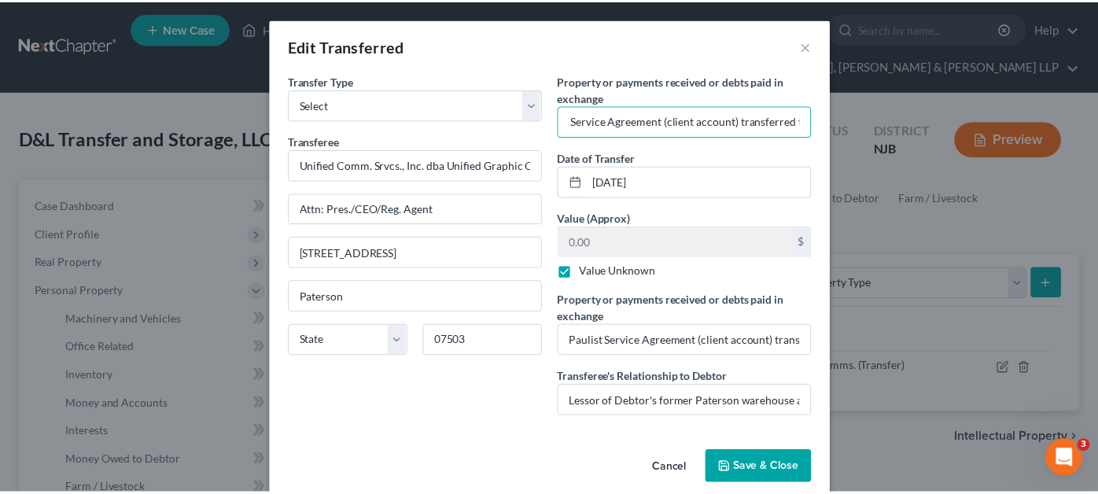
scroll to position [0, 0]
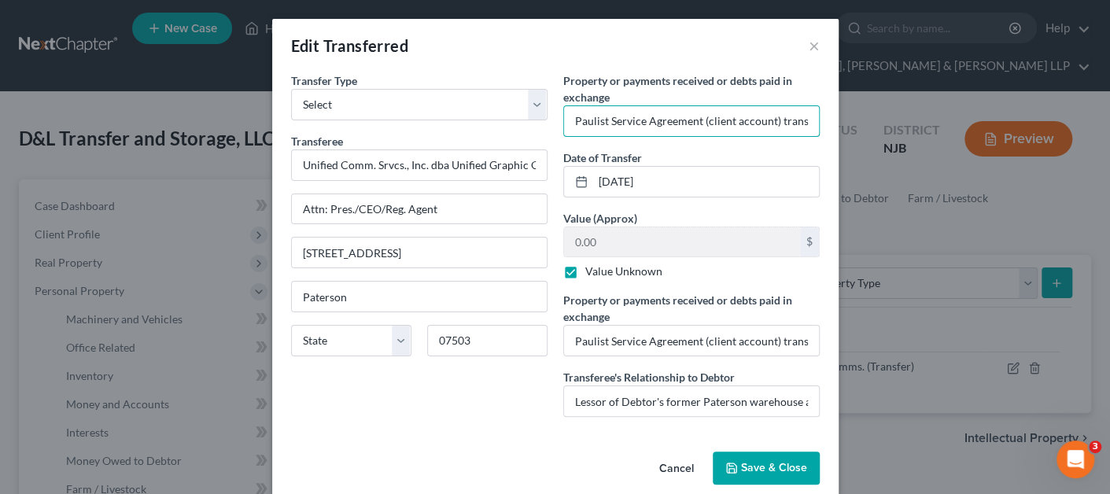
drag, startPoint x: 660, startPoint y: 123, endPoint x: 553, endPoint y: 117, distance: 107.1
click at [555, 117] on div "Property or payments received or debts paid in exchange * Paulist Service Agree…" at bounding box center [691, 250] width 272 height 357
click at [611, 123] on input "Paulist Service Agreement (client account) transferred to creditor in exchange …" at bounding box center [691, 121] width 255 height 30
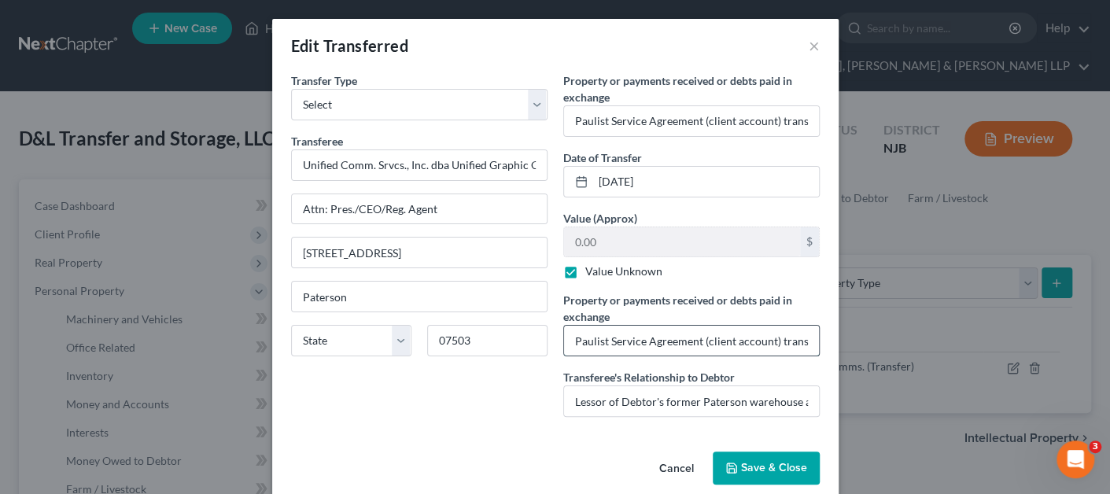
click at [664, 344] on input "Paulist Service Agreement (client account) transferred to creditor in exchange …" at bounding box center [691, 341] width 255 height 30
click at [634, 406] on input "Lessor of Debtor's former Paterson warehouse at Paulist Service Agreement (clie…" at bounding box center [691, 401] width 255 height 30
click at [436, 166] on input "Unified Comm. Srvcs., Inc. dba Unified Graphic Comms." at bounding box center [419, 165] width 255 height 30
drag, startPoint x: 459, startPoint y: 200, endPoint x: 167, endPoint y: 185, distance: 292.9
click at [167, 185] on div "Edit Transferred × Transfer Type * Select Ordinary ([DATE]) [DATE] Transferee *…" at bounding box center [555, 247] width 1110 height 494
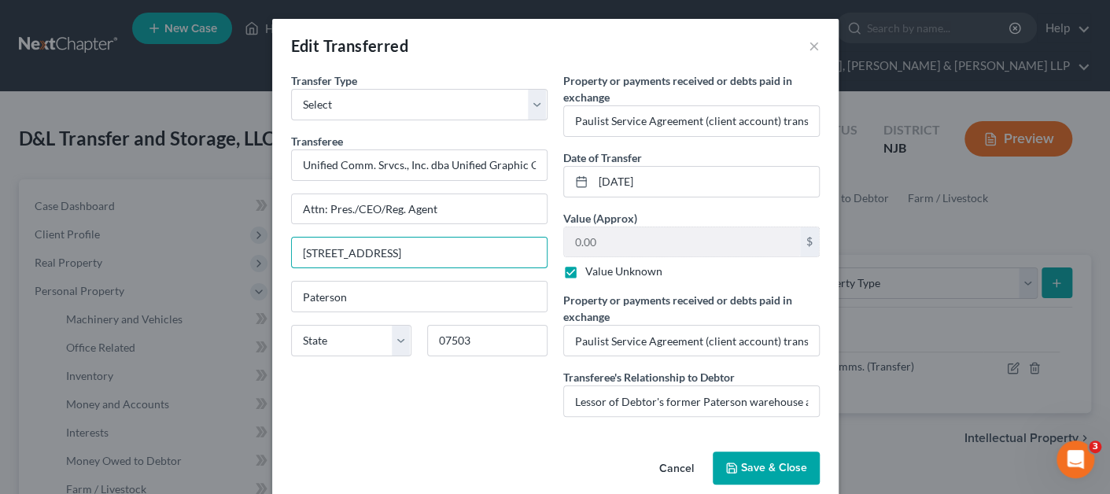
drag, startPoint x: 429, startPoint y: 248, endPoint x: 253, endPoint y: 227, distance: 177.3
click at [253, 227] on div "Edit Transferred × Transfer Type * Select Ordinary ([DATE]) [DATE] Transferee *…" at bounding box center [555, 247] width 1110 height 494
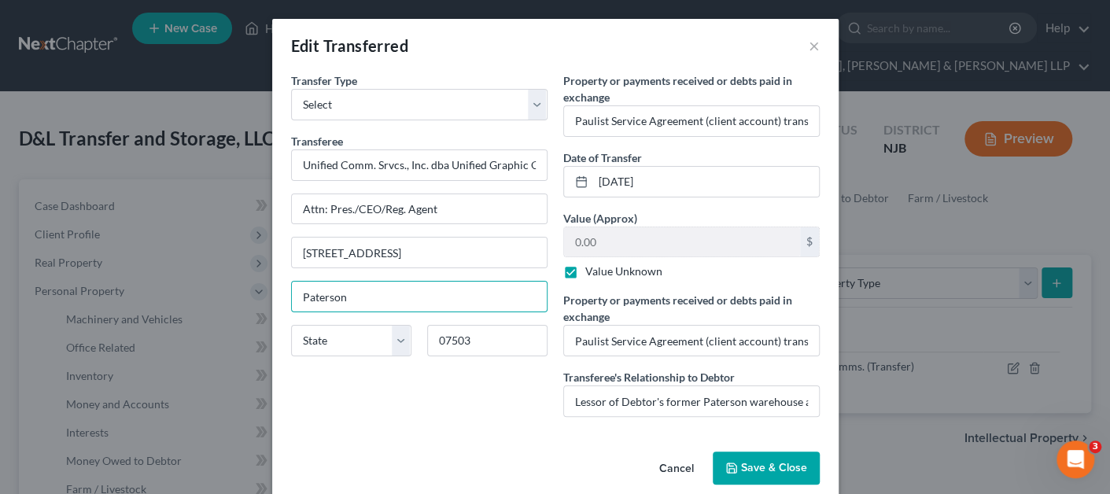
drag, startPoint x: 380, startPoint y: 294, endPoint x: 251, endPoint y: 281, distance: 129.7
click at [251, 281] on div "Edit Transferred × Transfer Type * Select Ordinary ([DATE]) [DATE] Transferee *…" at bounding box center [555, 247] width 1110 height 494
click at [339, 343] on select "State [US_STATE] AK AR AZ CA CO CT DE DC [GEOGRAPHIC_DATA] [GEOGRAPHIC_DATA] GU…" at bounding box center [351, 340] width 120 height 31
select select "33"
click at [291, 325] on select "State [US_STATE] AK AR AZ CA CO CT DE DC [GEOGRAPHIC_DATA] [GEOGRAPHIC_DATA] GU…" at bounding box center [351, 340] width 120 height 31
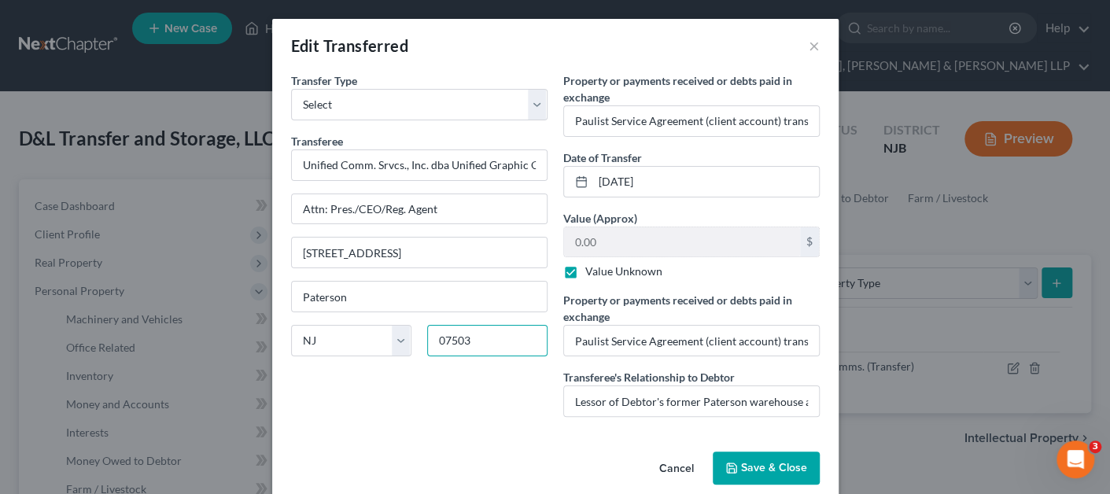
drag, startPoint x: 491, startPoint y: 340, endPoint x: 446, endPoint y: 336, distance: 45.8
click at [446, 336] on input "07503" at bounding box center [487, 340] width 120 height 31
click at [445, 337] on input "07503" at bounding box center [487, 340] width 120 height 31
click at [725, 462] on icon "button" at bounding box center [731, 468] width 13 height 13
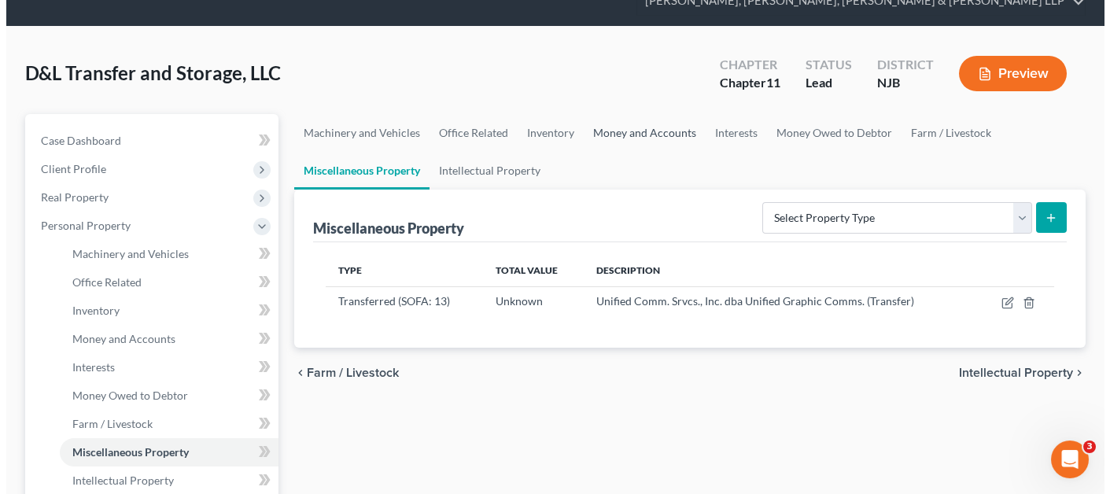
scroll to position [157, 0]
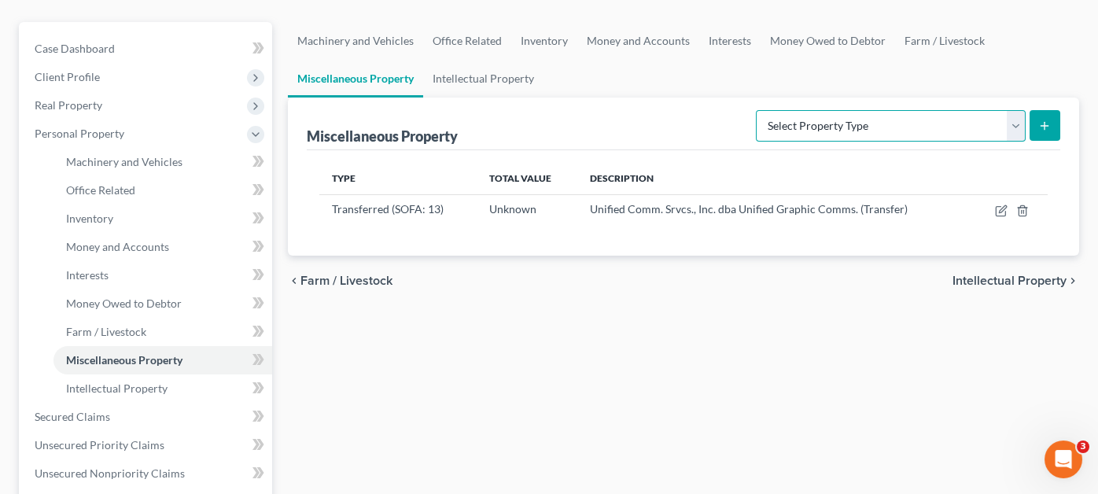
click at [926, 110] on select "Select Property Type Assigned for Creditor Benefit [DATE] (SOFA: 8) Assigned to…" at bounding box center [891, 125] width 270 height 31
select select "transferred"
click at [756, 110] on select "Select Property Type Assigned for Creditor Benefit [DATE] (SOFA: 8) Assigned to…" at bounding box center [891, 125] width 270 height 31
click at [1044, 120] on icon "submit" at bounding box center [1044, 126] width 13 height 13
select select "Ordinary ([DATE])"
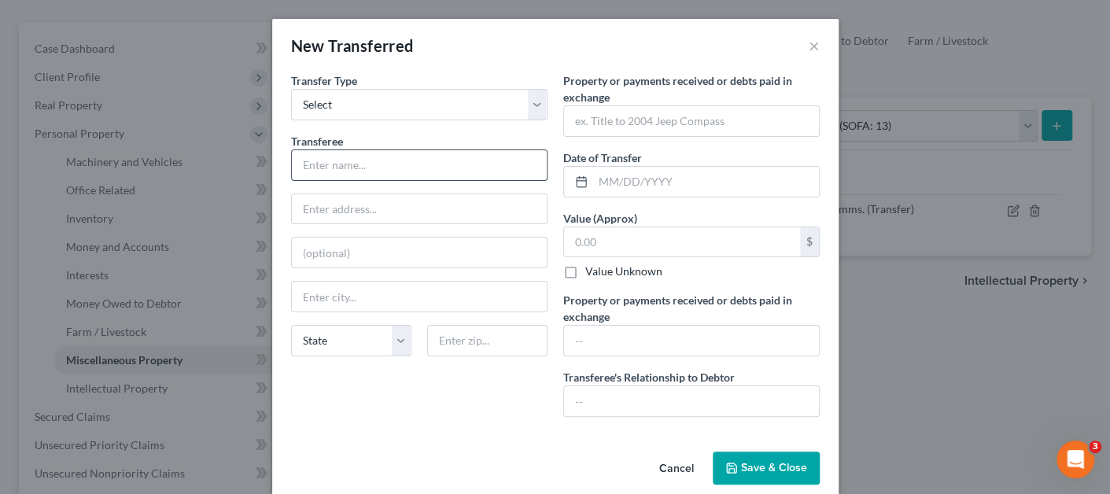
click at [474, 158] on input "text" at bounding box center [419, 165] width 255 height 30
paste input "Unified Comm. Srvcs., Inc. dba Unified Graphic Comms."
type input "Unified Comm. Srvcs., Inc. dba Unified Graphic Comms."
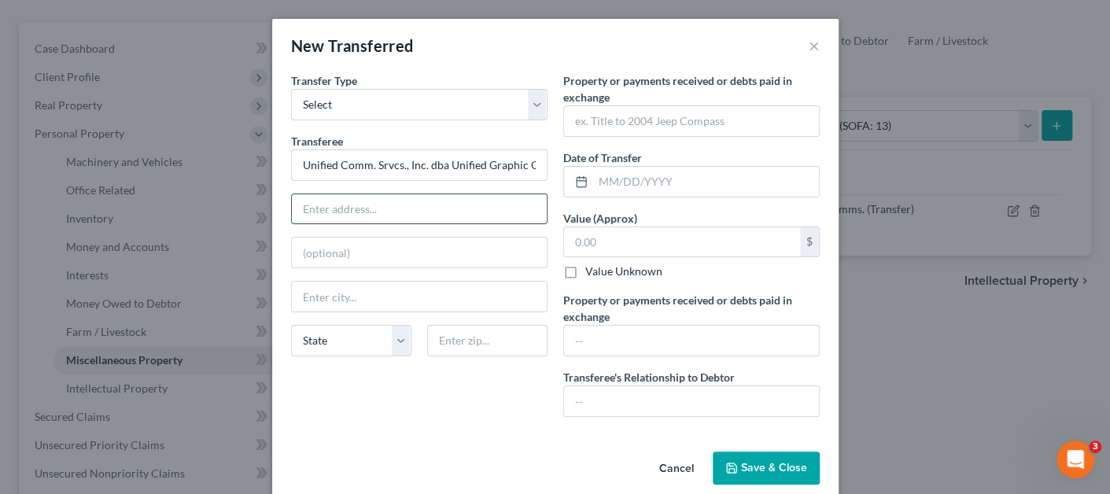
click at [365, 197] on input "text" at bounding box center [419, 209] width 255 height 30
paste input "Attn: Pres./CEO/Reg. Agent"
type input "Attn: Pres./CEO/Reg. Agent"
click at [421, 251] on input "text" at bounding box center [419, 252] width 255 height 30
paste input "[STREET_ADDRESS]"
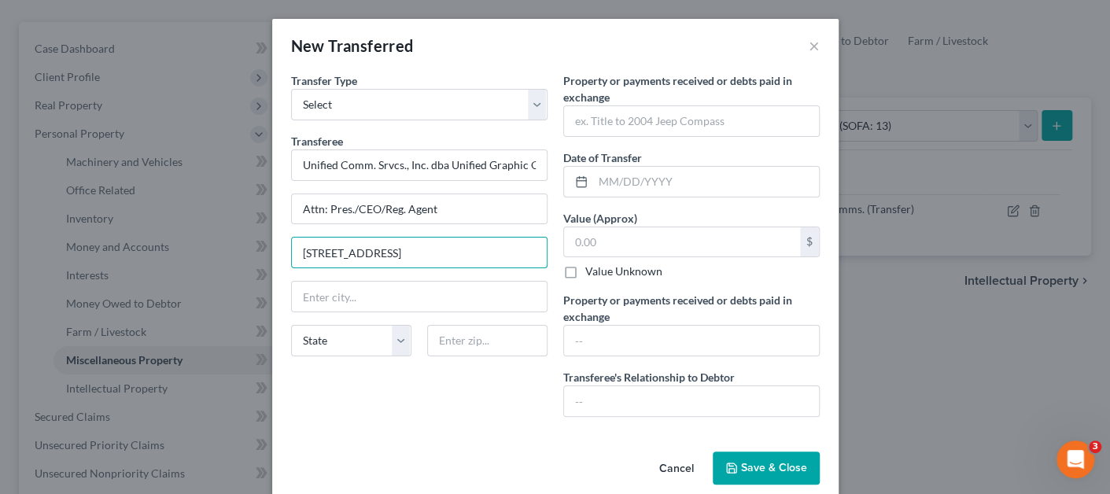
type input "[STREET_ADDRESS]"
click at [409, 334] on div "State [US_STATE] AK AR AZ CA CO CT DE DC [GEOGRAPHIC_DATA] [GEOGRAPHIC_DATA] GU…" at bounding box center [351, 340] width 136 height 31
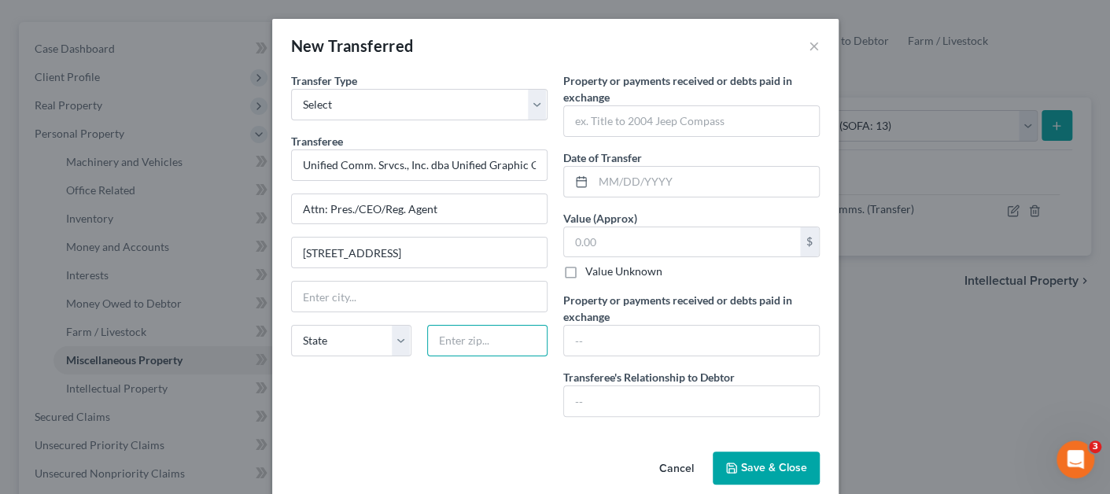
click at [440, 333] on input "text" at bounding box center [487, 340] width 120 height 31
paste input "07503"
type input "07503"
type input "Paterson"
click at [449, 374] on div "Transfer Type * Select Ordinary ([DATE]) [DATE] Transferee * Unified Comm. Srvc…" at bounding box center [419, 250] width 272 height 357
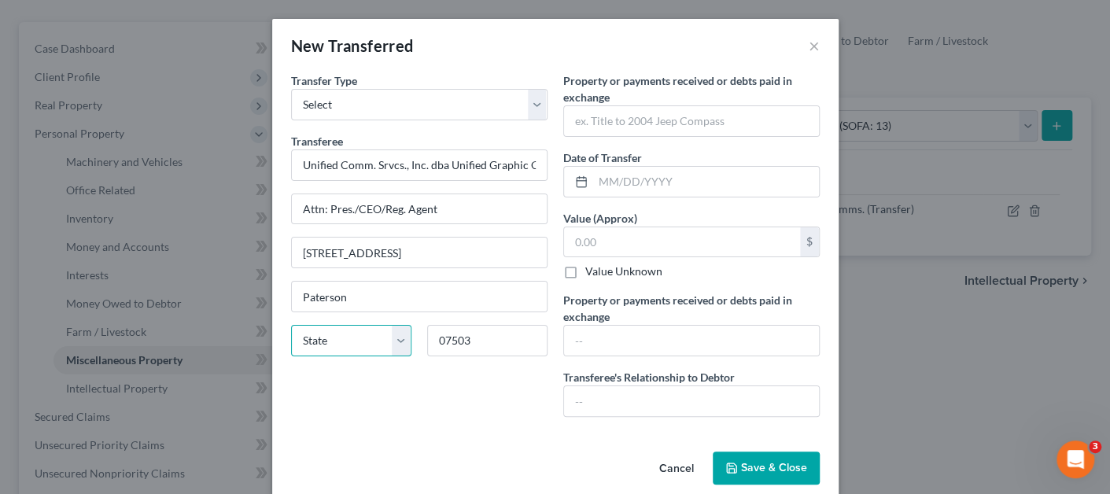
click at [376, 341] on select "State [US_STATE] AK AR AZ CA CO CT DE DC [GEOGRAPHIC_DATA] [GEOGRAPHIC_DATA] GU…" at bounding box center [351, 340] width 120 height 31
select select "33"
click at [291, 325] on select "State [US_STATE] AK AR AZ CA CO CT DE DC [GEOGRAPHIC_DATA] [GEOGRAPHIC_DATA] GU…" at bounding box center [351, 340] width 120 height 31
click at [609, 123] on input "text" at bounding box center [691, 121] width 255 height 30
paste input "Warehouse racks & small forklift transferred to creditor as part of exchange fo…"
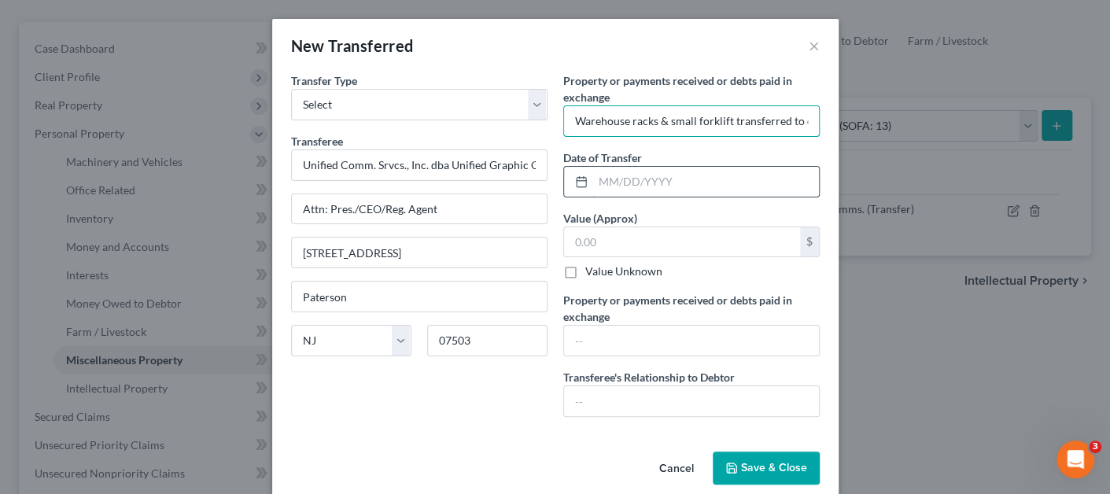
scroll to position [0, 870]
type input "Warehouse racks & small forklift transferred to creditor as part of exchange fo…"
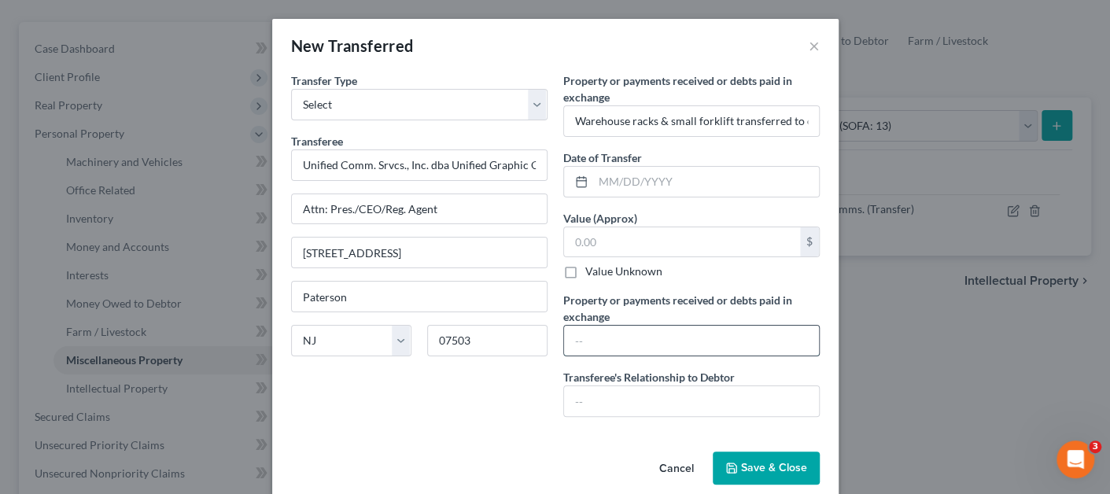
click at [597, 326] on input "text" at bounding box center [691, 341] width 255 height 30
paste input "Warehouse racks & small forklift transferred to creditor as part of exchange fo…"
type input "Warehouse racks & small forklift transferred to creditor as part of exchange fo…"
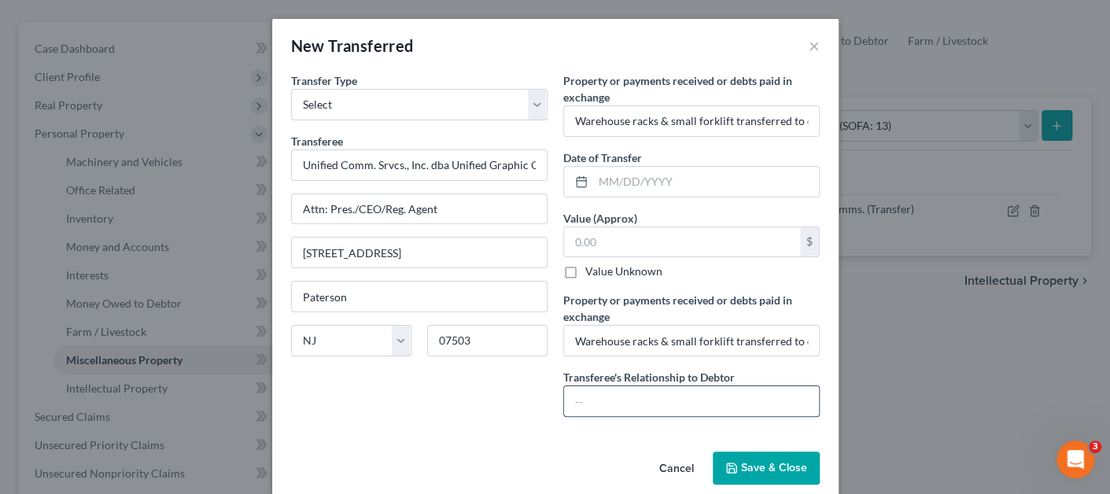
click at [591, 406] on input "text" at bounding box center [691, 401] width 255 height 30
paste input "Lessor of Debtor's former Paterson warehouse at Paulist Service Agreement (clie…"
type input "Lessor of Debtor's former Paterson warehouse at Paulist Service Agreement (clie…"
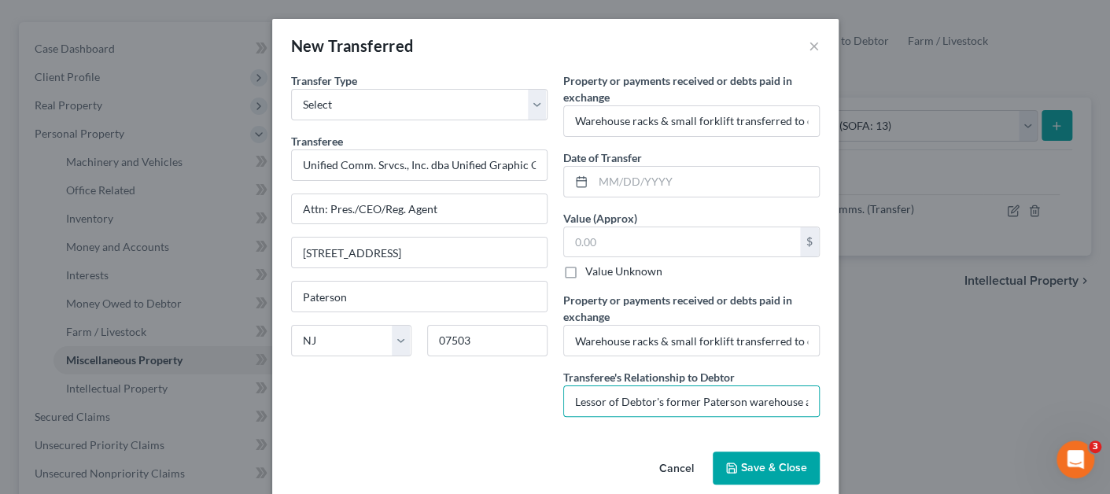
click at [720, 102] on label "Property or payments received or debts paid in exchange *" at bounding box center [691, 88] width 256 height 33
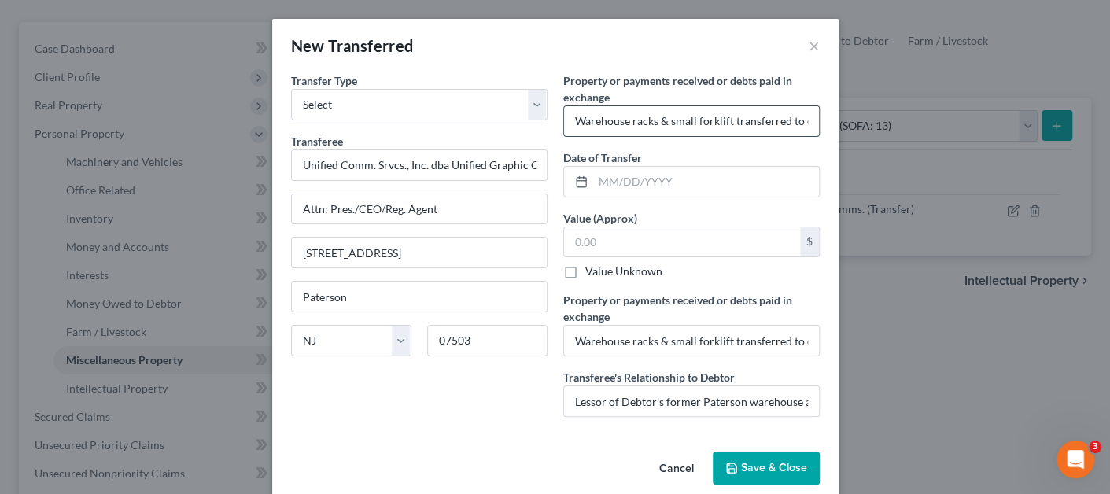
click at [723, 112] on input "Warehouse racks & small forklift transferred to creditor as part of exchange fo…" at bounding box center [691, 121] width 255 height 30
drag, startPoint x: 727, startPoint y: 117, endPoint x: 811, endPoint y: 118, distance: 84.1
click at [811, 118] on input "Warehouse racks & small forklift transferred to creditor as part of exchange fo…" at bounding box center [691, 121] width 255 height 30
click at [689, 116] on input "Warehouse racks & small forklift transferred to creditor as part of exchange fo…" at bounding box center [691, 121] width 255 height 30
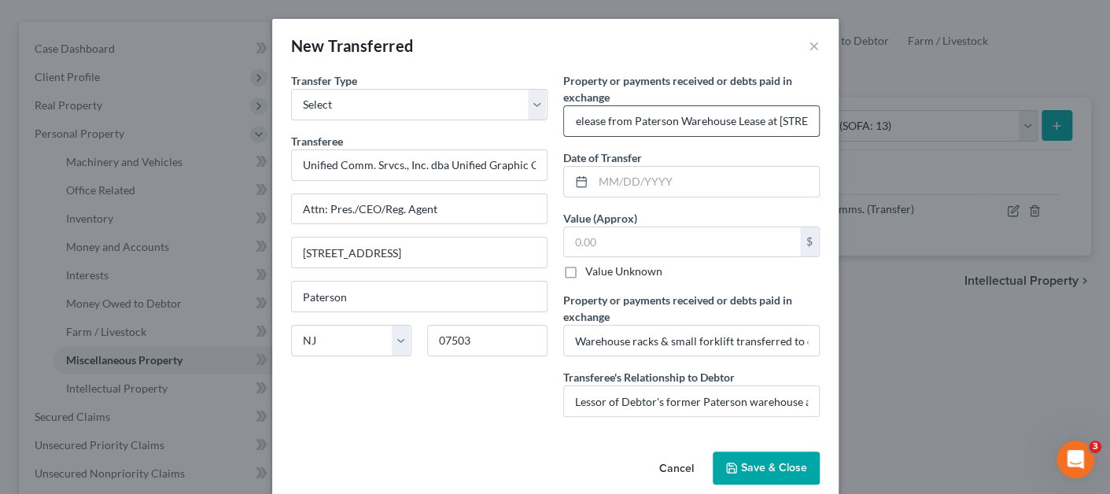
click at [687, 122] on input "Warehouse racks & small forklift transferred to creditor as part of exchange fo…" at bounding box center [691, 121] width 255 height 30
click at [576, 122] on input "Warehouse racks & small forklift transferred to creditor as part of exchange fo…" at bounding box center [691, 121] width 255 height 30
click at [625, 120] on input "Warehouse racks & small forklift transferred to creditor as part of exchange fo…" at bounding box center [691, 121] width 255 height 30
click at [731, 121] on input "Warehouse racks & small forklift transferred to creditor as part of exchange fo…" at bounding box center [691, 121] width 255 height 30
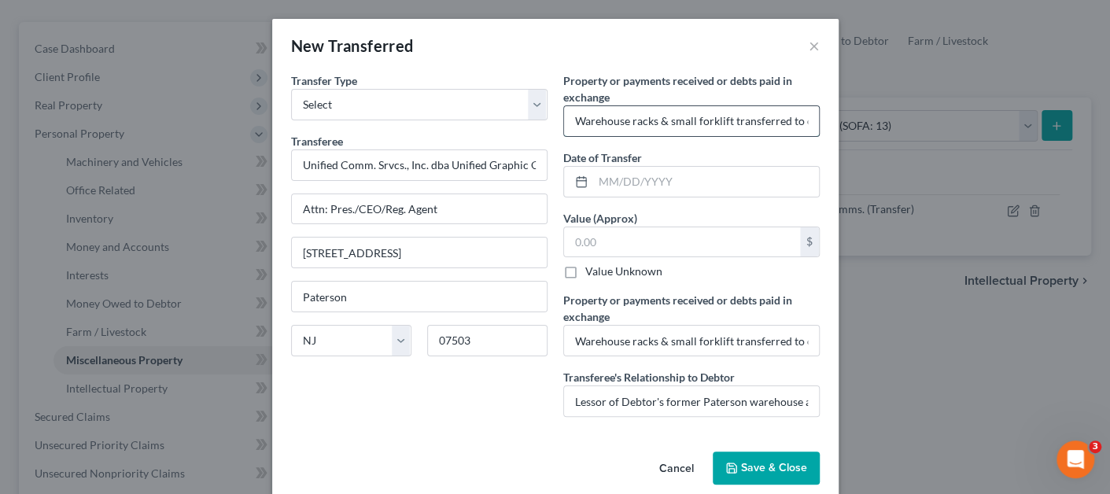
paste input "for $10,000.00 to be paid in three payments of $3,300 each"
type input "Warehouse racks & small forklift transferred to creditor for $10,000.00 to be p…"
click at [664, 329] on input "Warehouse racks & small forklift transferred to creditor as part of exchange fo…" at bounding box center [691, 341] width 255 height 30
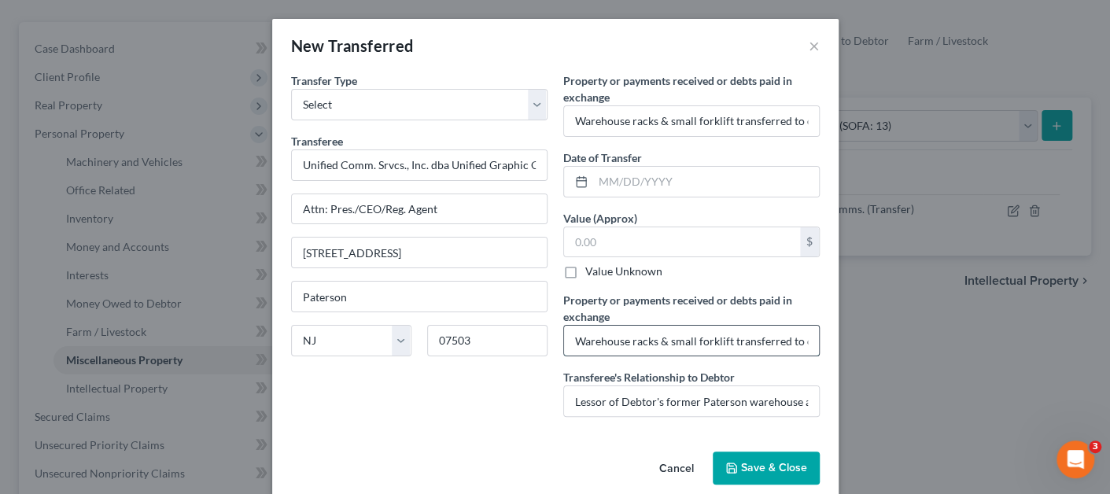
paste input "for $10,000.00 to be paid in three payments of $3,300 each"
type input "Warehouse racks & small forklift transferred to creditor for $10,000.00 to be p…"
click at [635, 245] on input "text" at bounding box center [682, 242] width 236 height 30
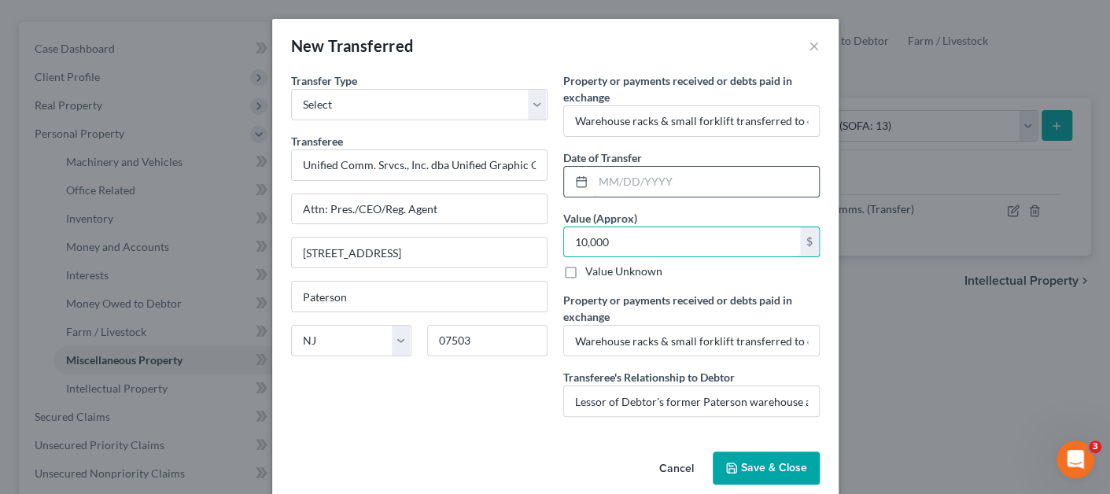
type input "10,000"
click at [641, 169] on input "text" at bounding box center [706, 182] width 226 height 30
type input "[DATE]"
click at [648, 399] on input "Lessor of Debtor's former Paterson warehouse at Paulist Service Agreement (clie…" at bounding box center [691, 401] width 255 height 30
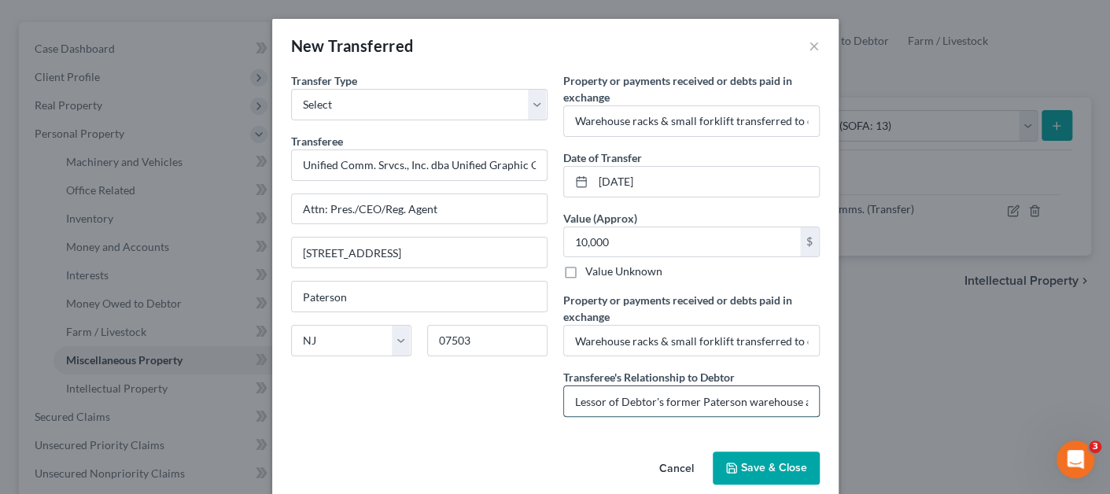
scroll to position [0, 209]
drag, startPoint x: 761, startPoint y: 398, endPoint x: 783, endPoint y: 390, distance: 23.4
click at [808, 390] on input "Lessor of Debtor's former Paterson warehouse at Paulist Service Agreement (clie…" at bounding box center [691, 401] width 255 height 30
click at [708, 395] on input "Lessor of Debtor's former Paterson warehouse at Paulist Service Agreement (clie…" at bounding box center [691, 401] width 255 height 30
drag, startPoint x: 583, startPoint y: 402, endPoint x: 837, endPoint y: 399, distance: 253.2
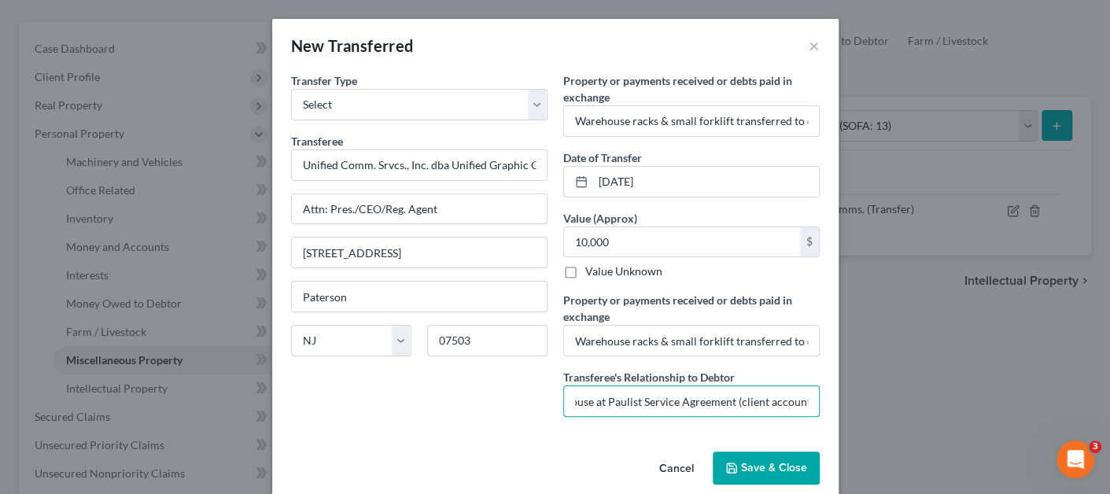
click at [837, 399] on div "New Transferred × Transfer Type * Select Ordinary ([DATE]) [DATE] Transferee * …" at bounding box center [555, 247] width 1110 height 494
type input "Lessor of Debtor's former [GEOGRAPHIC_DATA]."
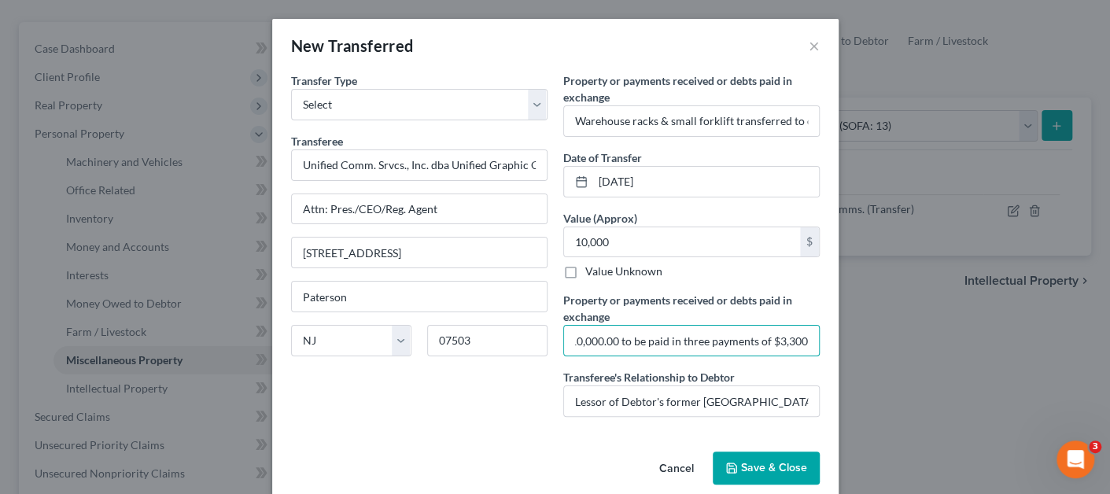
scroll to position [0, 320]
drag, startPoint x: 755, startPoint y: 338, endPoint x: 878, endPoint y: 334, distance: 123.5
click at [882, 332] on div "New Transferred × Transfer Type * Select Ordinary ([DATE]) [DATE] Transferee * …" at bounding box center [555, 247] width 1110 height 494
click at [760, 341] on input "Warehouse racks & small forklift transferred to creditor for $10,000.00 to be p…" at bounding box center [691, 341] width 255 height 30
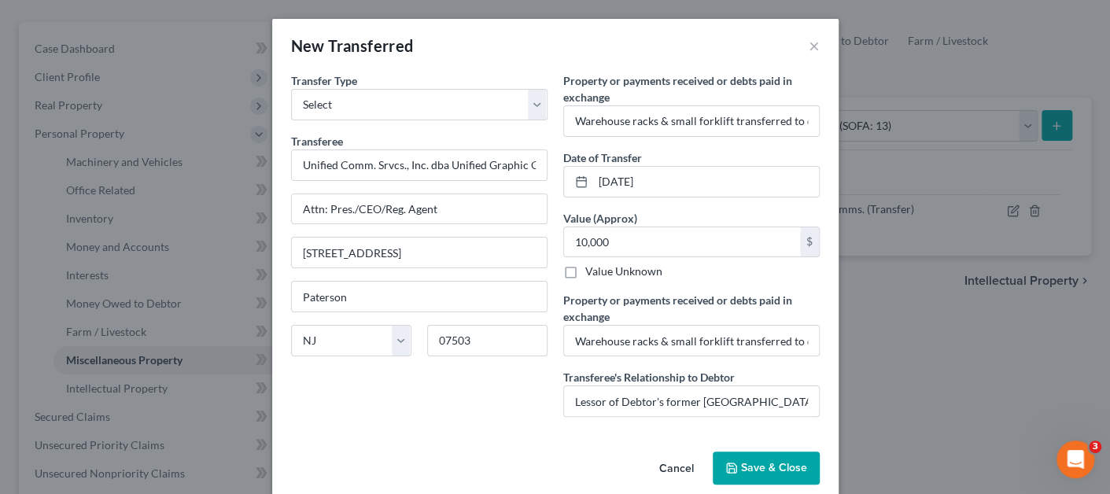
click at [768, 470] on span "Save & Close" at bounding box center [774, 467] width 66 height 13
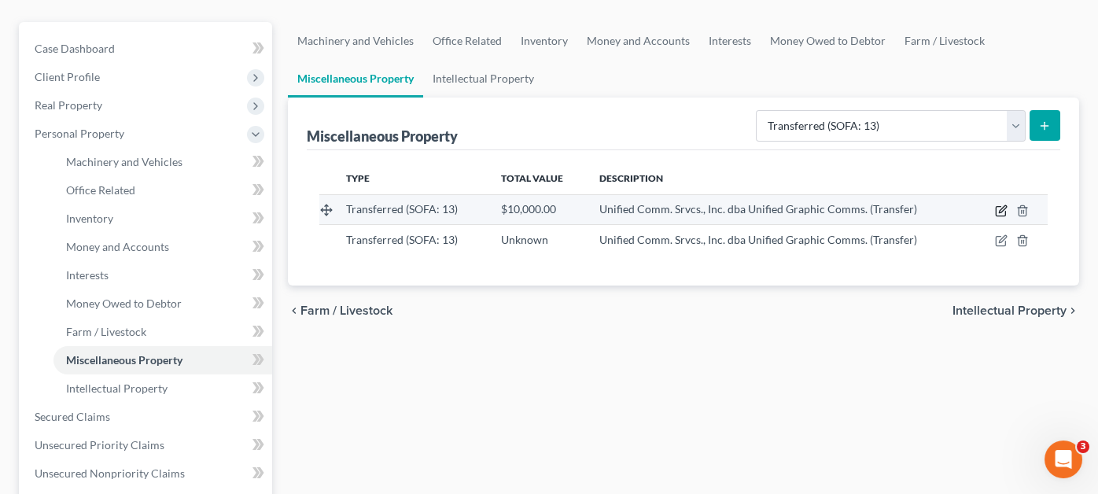
click at [1002, 204] on icon "button" at bounding box center [1001, 210] width 13 height 13
select select "Ordinary ([DATE])"
select select "33"
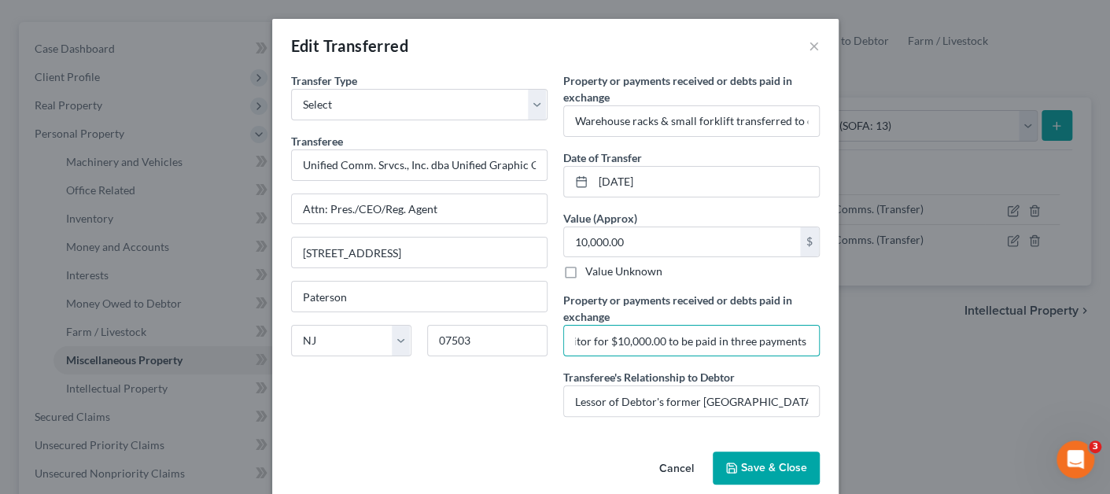
scroll to position [0, 320]
drag, startPoint x: 691, startPoint y: 340, endPoint x: 848, endPoint y: 340, distance: 156.5
click at [848, 340] on div "Edit Transferred × Transfer Type * Select Ordinary ([DATE]) [DATE] Transferee *…" at bounding box center [555, 247] width 1110 height 494
click at [677, 466] on button "Cancel" at bounding box center [676, 468] width 60 height 31
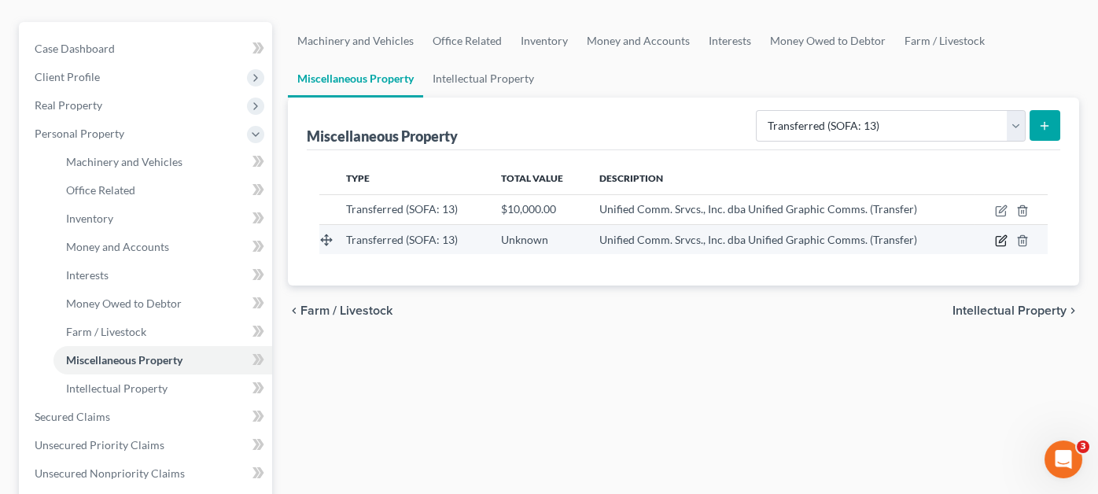
click at [1000, 235] on icon "button" at bounding box center [1002, 238] width 7 height 7
select select "Ordinary ([DATE])"
select select "33"
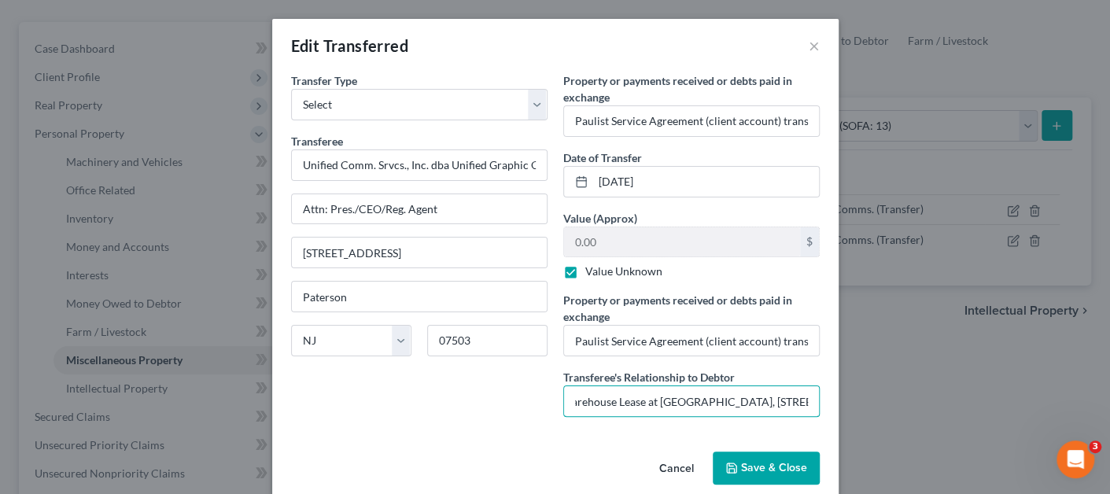
scroll to position [0, 874]
drag, startPoint x: 643, startPoint y: 406, endPoint x: 820, endPoint y: 392, distance: 177.4
click at [820, 392] on div "Property or payments received or debts paid in exchange * Paulist Service Agree…" at bounding box center [691, 250] width 272 height 357
click at [681, 349] on input "Paulist Service Agreement (client account) transferred to creditor in exchange …" at bounding box center [691, 341] width 255 height 30
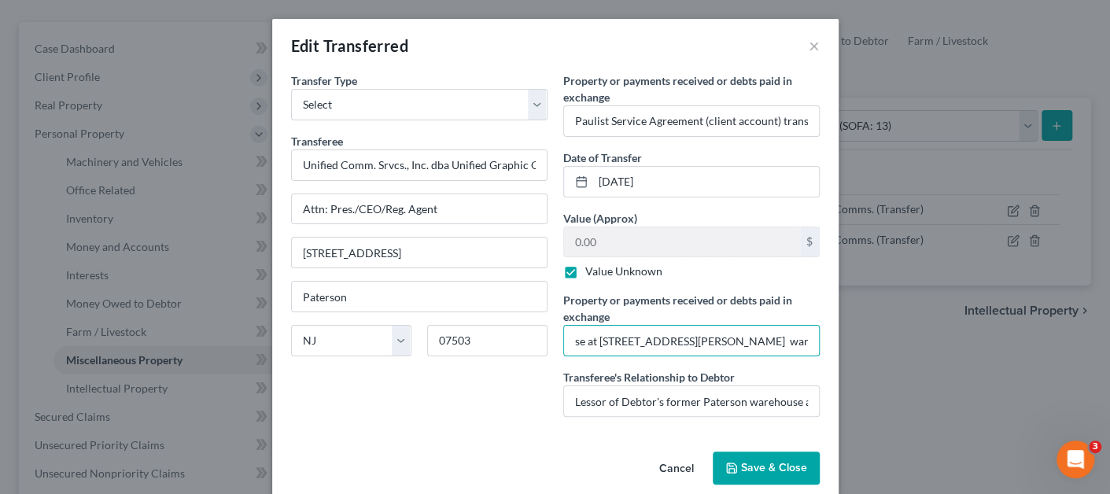
scroll to position [0, 701]
drag, startPoint x: 658, startPoint y: 341, endPoint x: 822, endPoint y: 334, distance: 163.7
click at [822, 334] on div "Transfer Type * Select Ordinary ([DATE]) [DATE] Transferee * Unified Comm. Srvc…" at bounding box center [555, 258] width 566 height 373
click at [725, 462] on icon "button" at bounding box center [731, 468] width 13 height 13
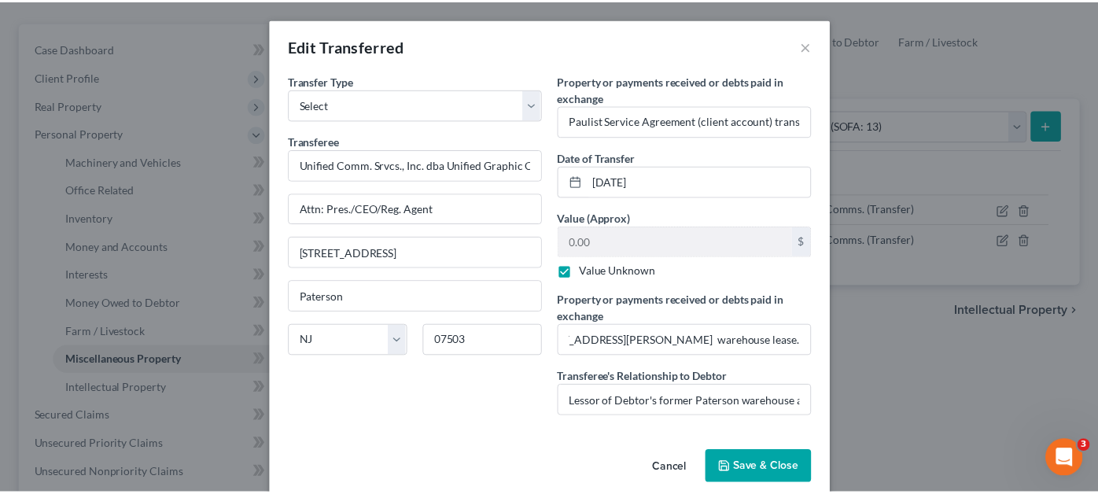
scroll to position [0, 0]
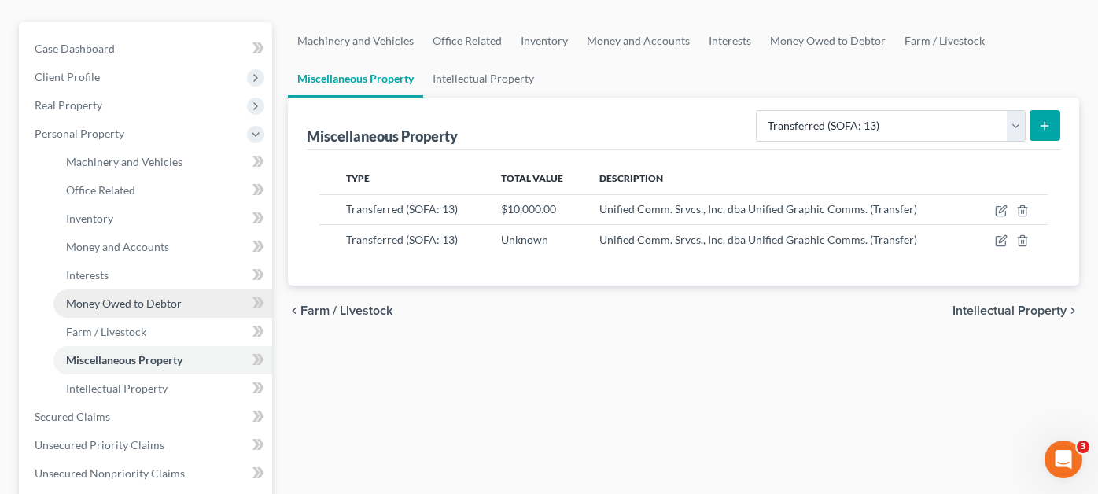
click at [156, 296] on span "Money Owed to Debtor" at bounding box center [124, 302] width 116 height 13
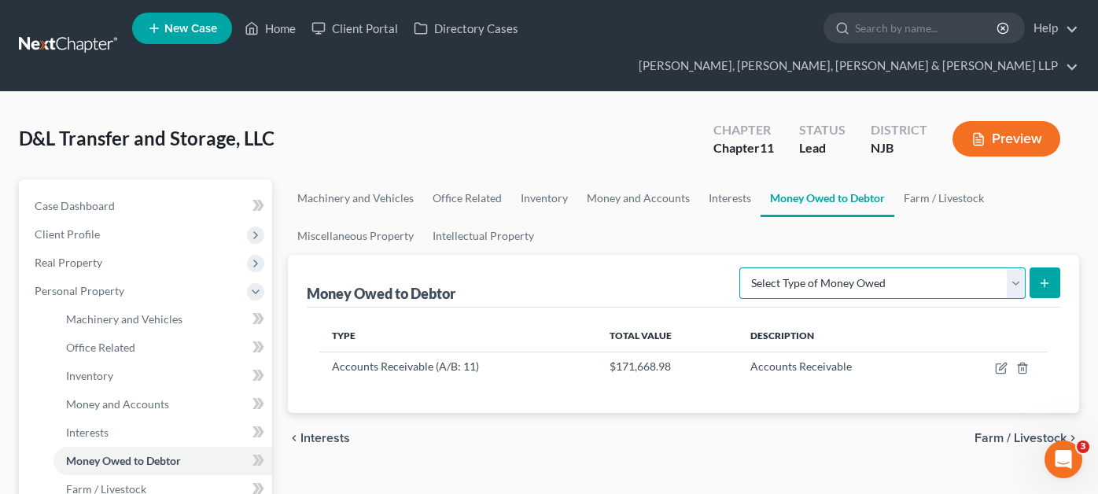
click at [987, 267] on select "Select Type of Money Owed Accounts Receivable (A/B: 11) Causes of Action Agains…" at bounding box center [882, 282] width 286 height 31
click at [731, 179] on link "Interests" at bounding box center [729, 198] width 61 height 38
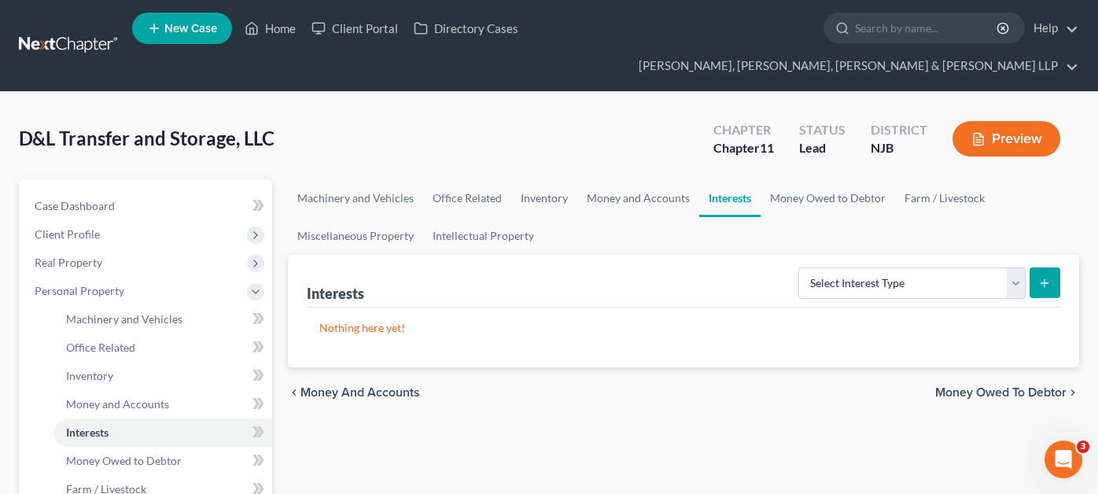
click at [849, 261] on div "Select Interest Type Bond (A/B: 16) Incorporated Business (A/B: 15) Insurance P…" at bounding box center [926, 282] width 268 height 42
click at [845, 267] on select "Select Interest Type Bond (A/B: 16) Incorporated Business (A/B: 15) Insurance P…" at bounding box center [911, 282] width 227 height 31
click at [774, 179] on link "Money Owed to Debtor" at bounding box center [827, 198] width 134 height 38
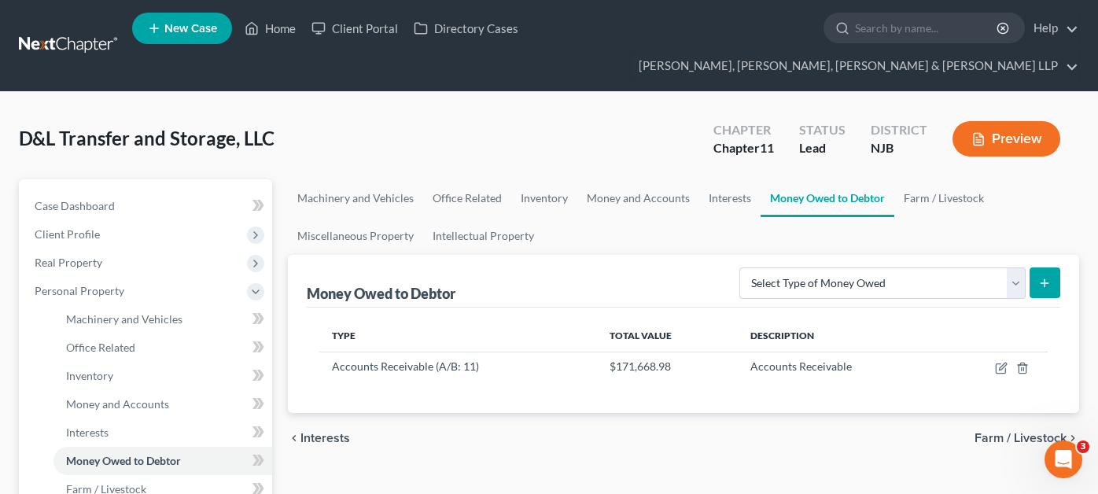
click at [823, 273] on div "Money Owed to Debtor Select Type of Money Owed Accounts Receivable (A/B: 11) Ca…" at bounding box center [683, 281] width 753 height 53
click at [829, 267] on select "Select Type of Money Owed Accounts Receivable (A/B: 11) Causes of Action Agains…" at bounding box center [882, 282] width 286 height 31
select select "accounts_receivable"
click at [743, 267] on select "Select Type of Money Owed Accounts Receivable (A/B: 11) Causes of Action Agains…" at bounding box center [882, 282] width 286 height 31
click at [1034, 267] on button "submit" at bounding box center [1044, 282] width 31 height 31
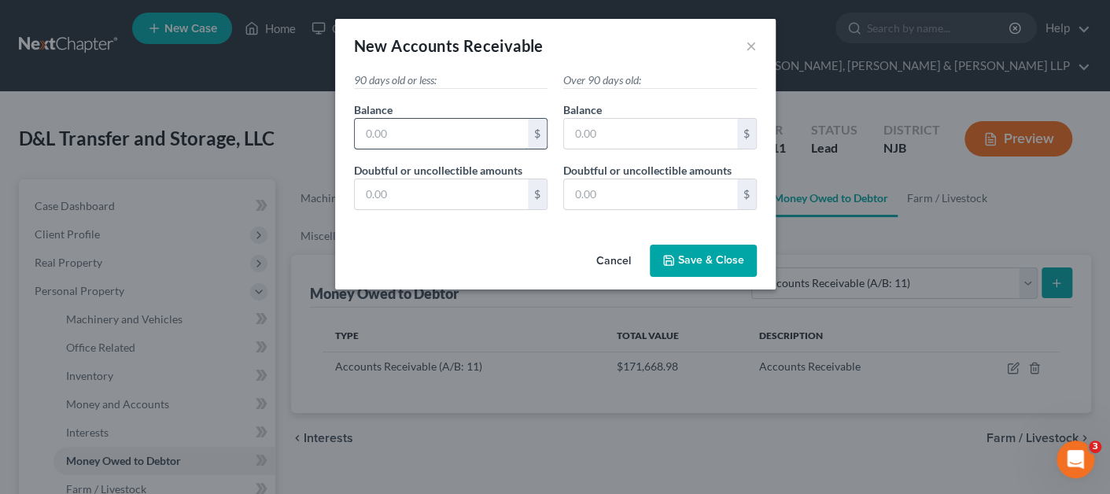
click at [377, 142] on input "text" at bounding box center [441, 134] width 173 height 30
type input "10,000"
click at [406, 190] on input "text" at bounding box center [441, 194] width 173 height 30
type input "0"
click at [590, 116] on label "Balance *" at bounding box center [582, 109] width 39 height 17
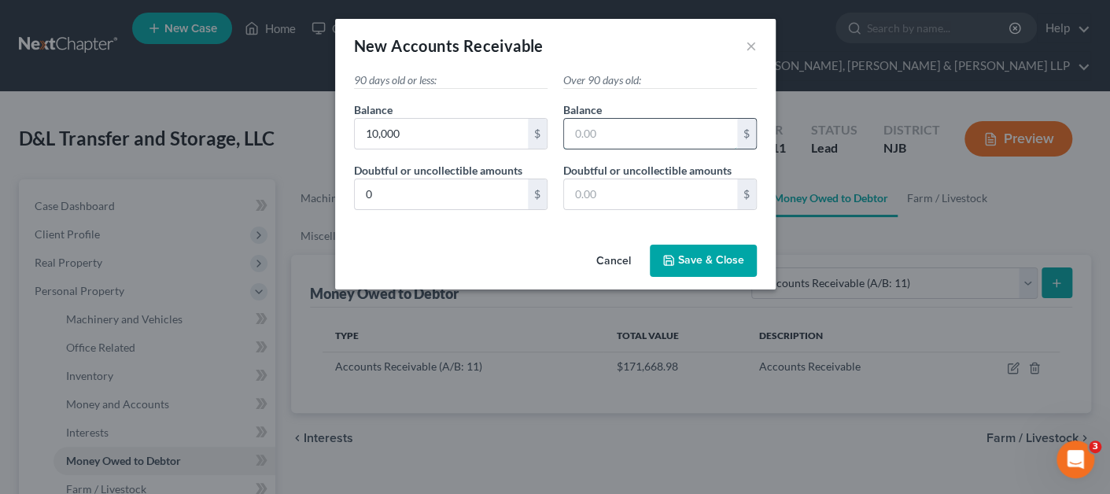
click at [587, 134] on input "text" at bounding box center [650, 134] width 173 height 30
type input "0"
click at [591, 191] on input "text" at bounding box center [650, 194] width 173 height 30
type input "0"
click at [635, 257] on button "Cancel" at bounding box center [613, 261] width 60 height 31
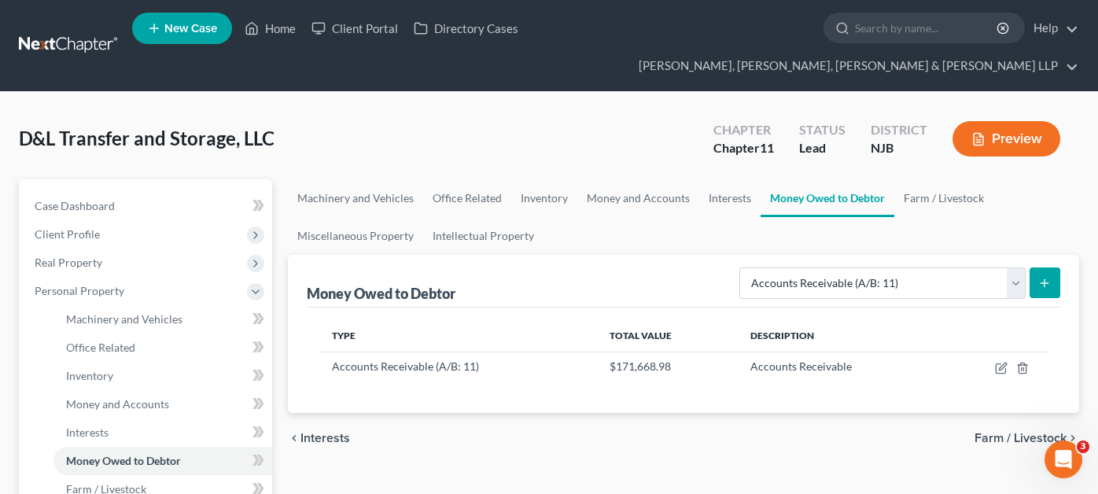
click at [867, 220] on ul "Machinery and Vehicles Office Related Inventory Money and Accounts Interests Mo…" at bounding box center [683, 216] width 791 height 75
click at [861, 267] on select "Select Type of Money Owed Accounts Receivable (A/B: 11) Causes of Action Agains…" at bounding box center [882, 282] width 286 height 31
click at [743, 267] on select "Select Type of Money Owed Accounts Receivable (A/B: 11) Causes of Action Agains…" at bounding box center [882, 282] width 286 height 31
click at [859, 267] on select "Select Type of Money Owed Accounts Receivable (A/B: 11) Causes of Action Agains…" at bounding box center [882, 282] width 286 height 31
click at [743, 267] on select "Select Type of Money Owed Accounts Receivable (A/B: 11) Causes of Action Agains…" at bounding box center [882, 282] width 286 height 31
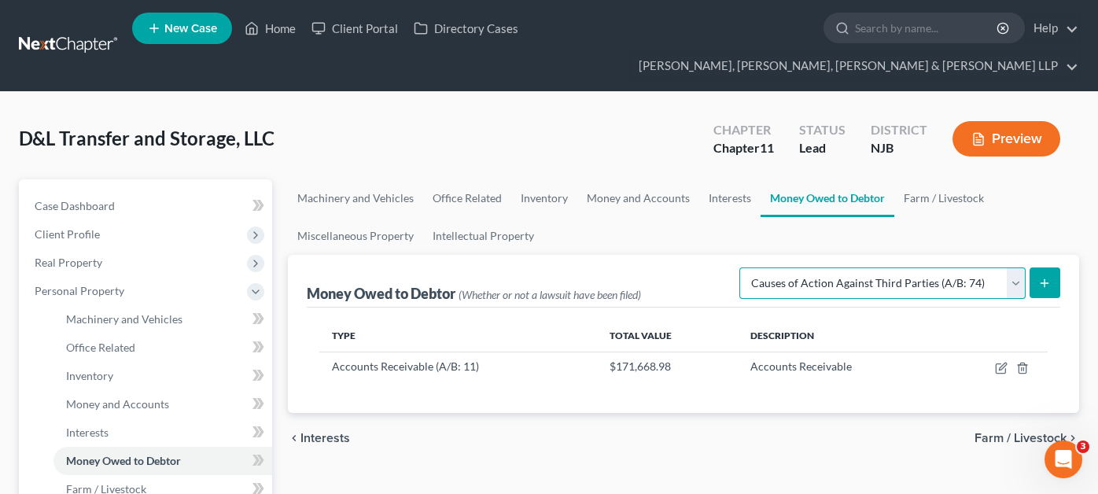
click at [945, 267] on select "Select Type of Money Owed Accounts Receivable (A/B: 11) Causes of Action Agains…" at bounding box center [882, 282] width 286 height 31
click at [743, 267] on select "Select Type of Money Owed Accounts Receivable (A/B: 11) Causes of Action Agains…" at bounding box center [882, 282] width 286 height 31
click at [786, 267] on select "Select Type of Money Owed Accounts Receivable (A/B: 11) Causes of Action Agains…" at bounding box center [882, 282] width 286 height 31
select select "notes_receivable"
click at [743, 267] on select "Select Type of Money Owed Accounts Receivable (A/B: 11) Causes of Action Agains…" at bounding box center [882, 282] width 286 height 31
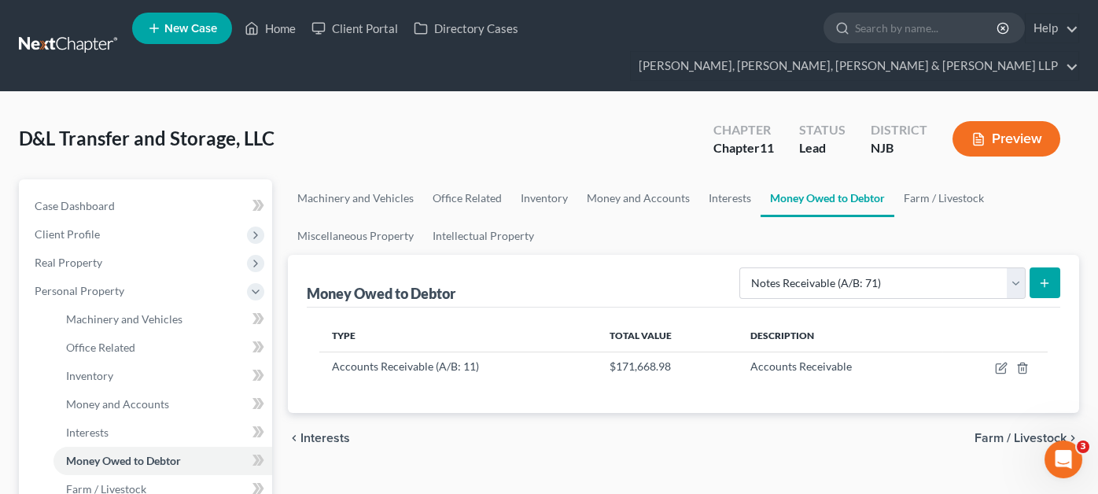
click at [1050, 277] on icon "submit" at bounding box center [1044, 283] width 13 height 13
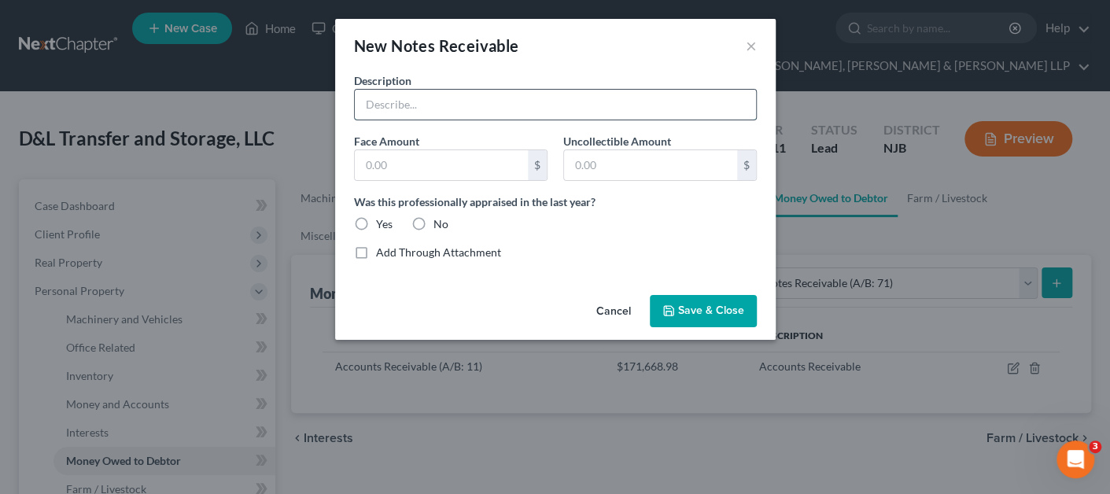
click at [462, 110] on input "text" at bounding box center [555, 105] width 401 height 30
click at [444, 112] on input "text" at bounding box center [555, 105] width 401 height 30
paste input "Warehouse racks & small forklift transferred to creditor for $10,000.00 to be p…"
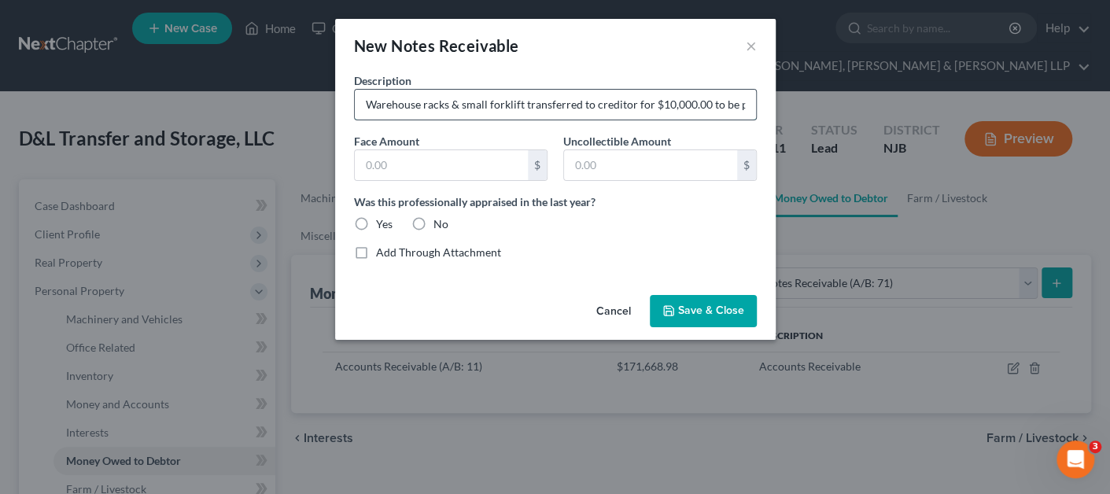
scroll to position [0, 173]
click at [433, 106] on input "Warehouse racks & small forklift transferred to creditor for $10,000.00 to be p…" at bounding box center [555, 105] width 401 height 30
type input "Warehouse racks & small forklift transferred to UGC (former landlord) for $10,0…"
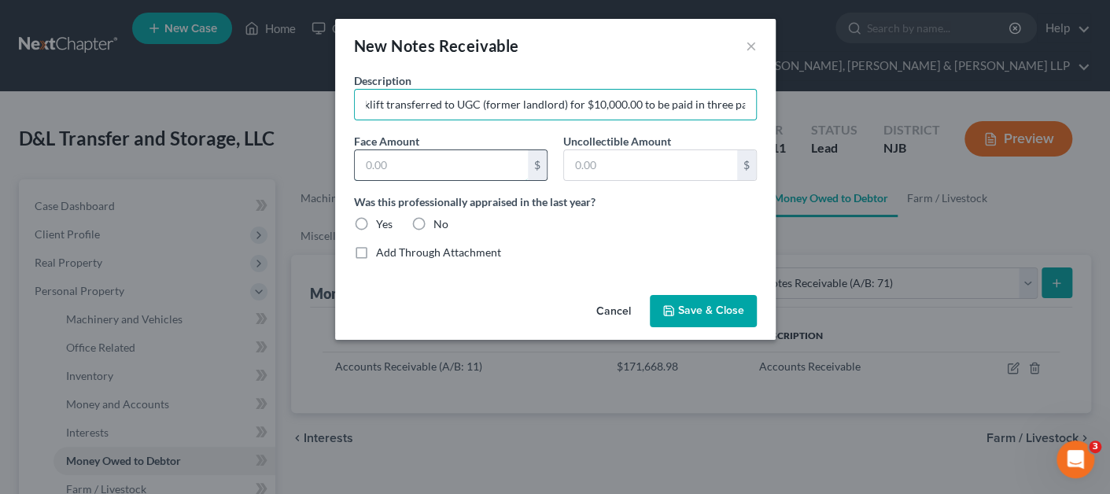
click at [388, 165] on input "text" at bounding box center [441, 165] width 173 height 30
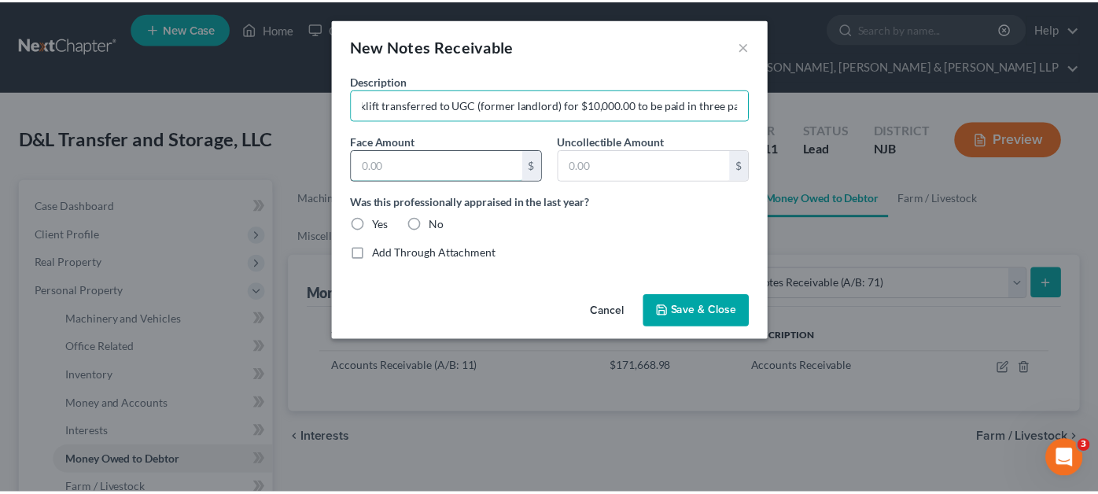
scroll to position [0, 0]
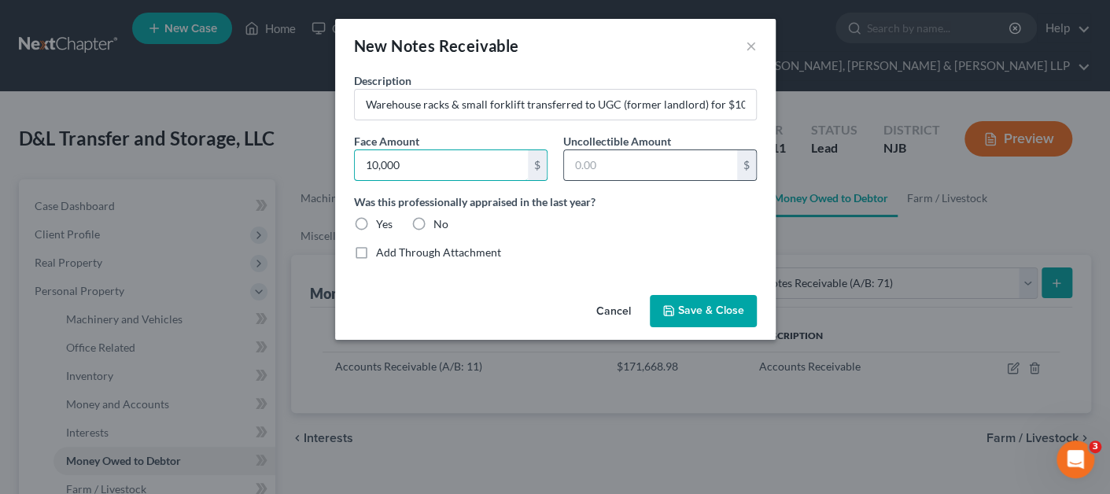
type input "10,000"
click at [620, 149] on div "$" at bounding box center [659, 164] width 193 height 31
click at [569, 168] on input "text" at bounding box center [650, 165] width 173 height 30
type input "0"
click at [433, 225] on label "No" at bounding box center [440, 224] width 15 height 16
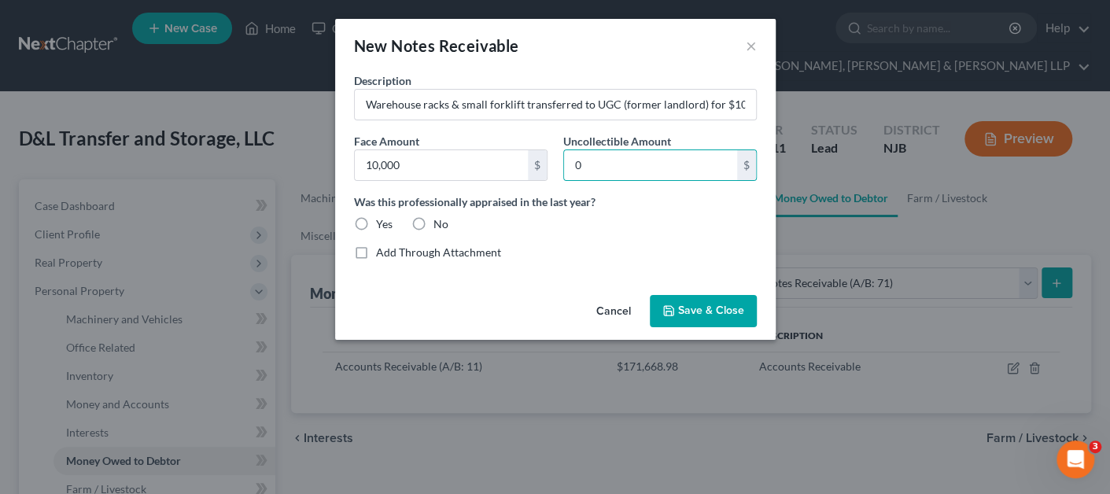
click at [440, 225] on input "No" at bounding box center [445, 221] width 10 height 10
radio input "true"
click at [705, 308] on span "Save & Close" at bounding box center [711, 310] width 66 height 13
